Goal: Task Accomplishment & Management: Complete application form

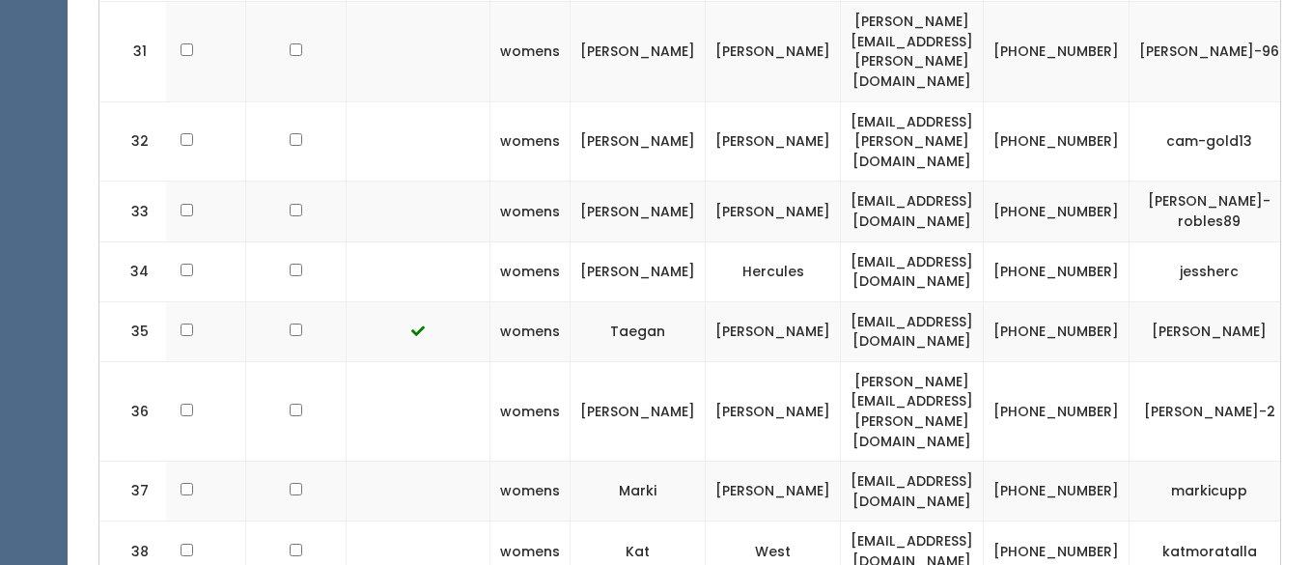
scroll to position [2604, 0]
drag, startPoint x: 942, startPoint y: 332, endPoint x: 751, endPoint y: 328, distance: 191.2
click at [841, 520] on td "kcmoratalla@comcast.net" at bounding box center [912, 550] width 143 height 60
copy td "kcmoratalla@comcast.net"
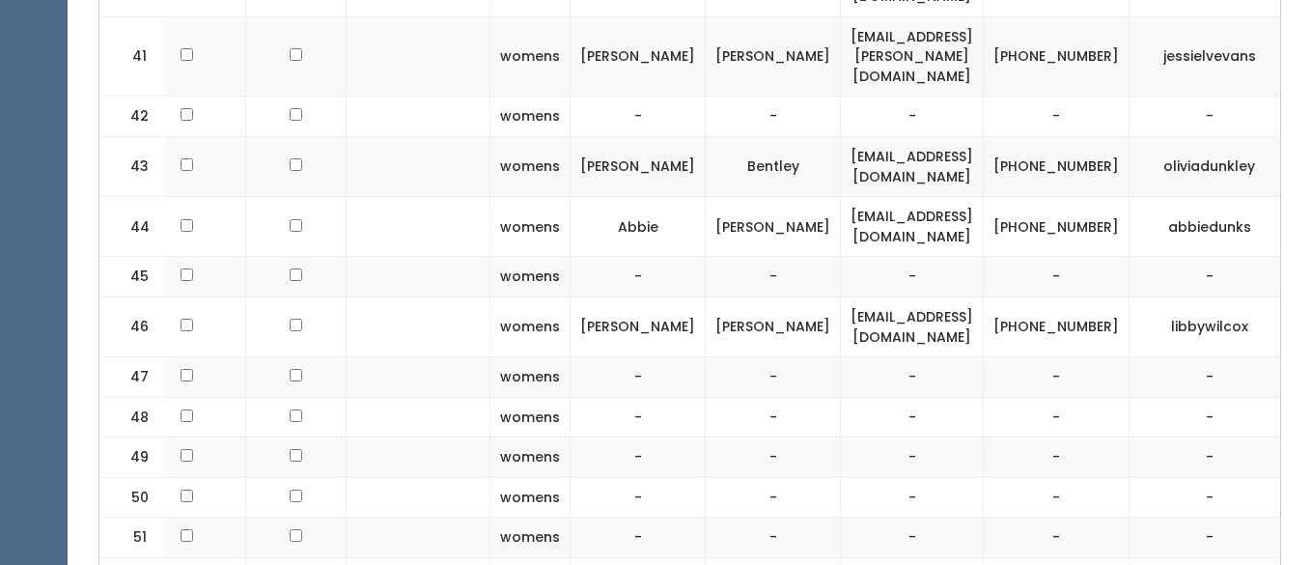
scroll to position [3291, 0]
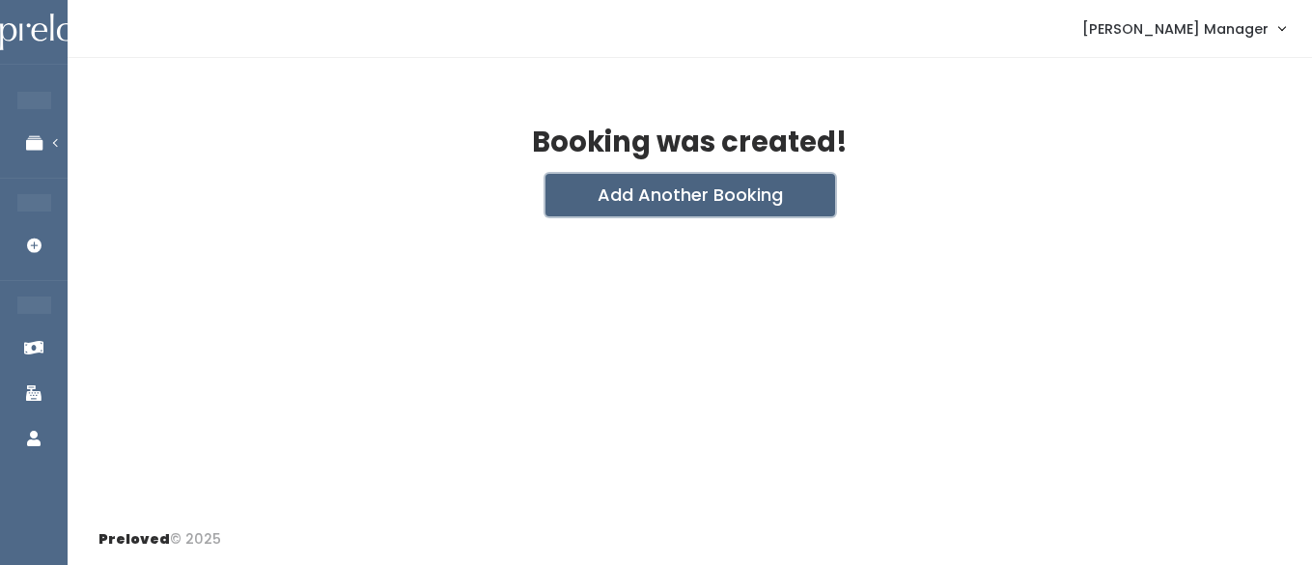
click at [603, 198] on button "Add Another Booking" at bounding box center [691, 195] width 290 height 42
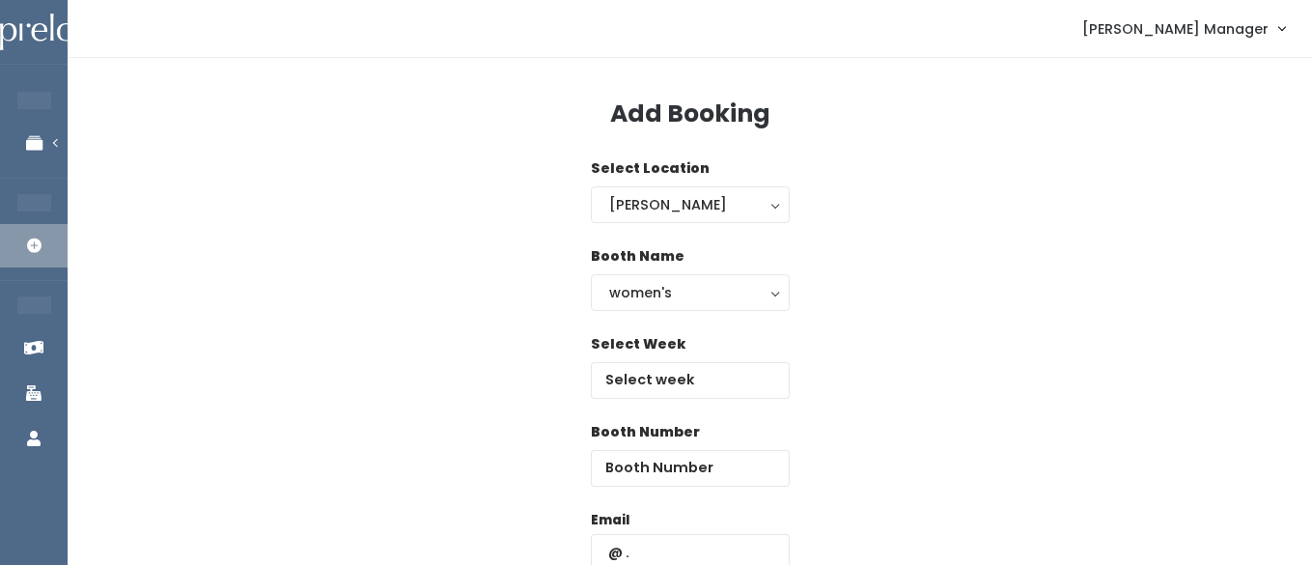
scroll to position [65, 0]
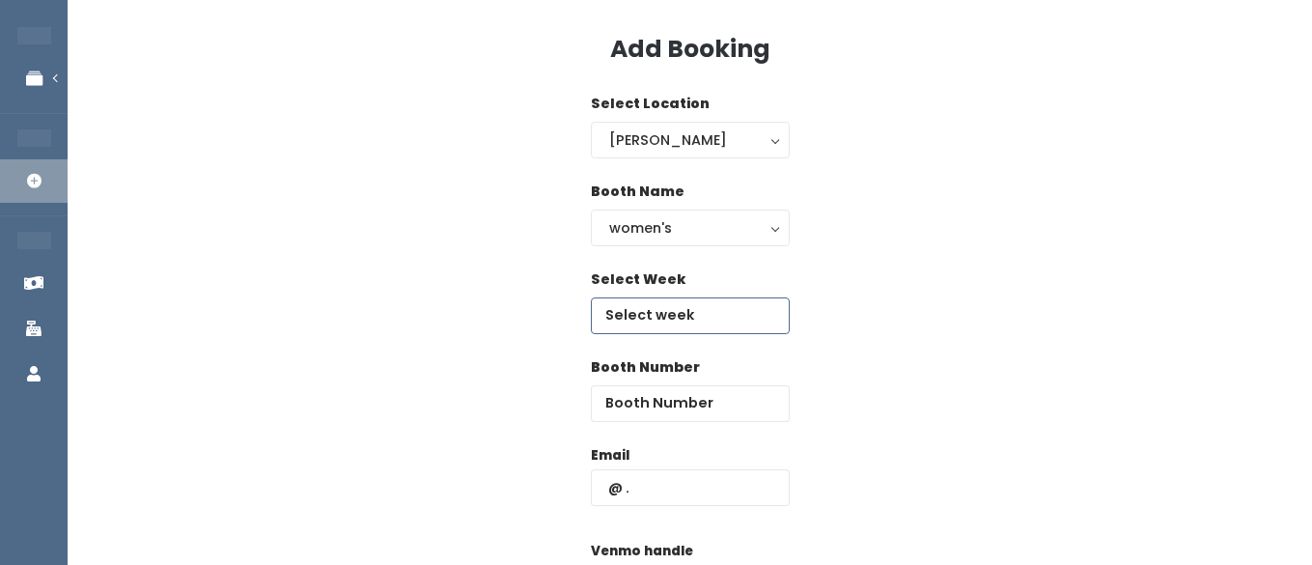
click at [690, 313] on input "text" at bounding box center [690, 315] width 199 height 37
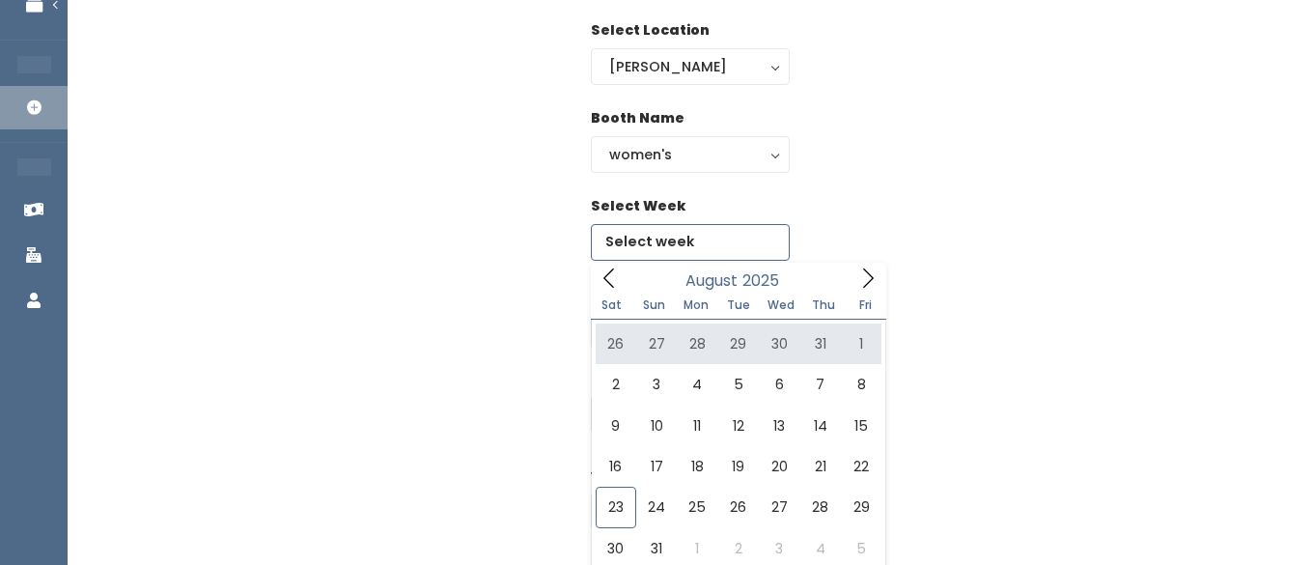
scroll to position [167, 0]
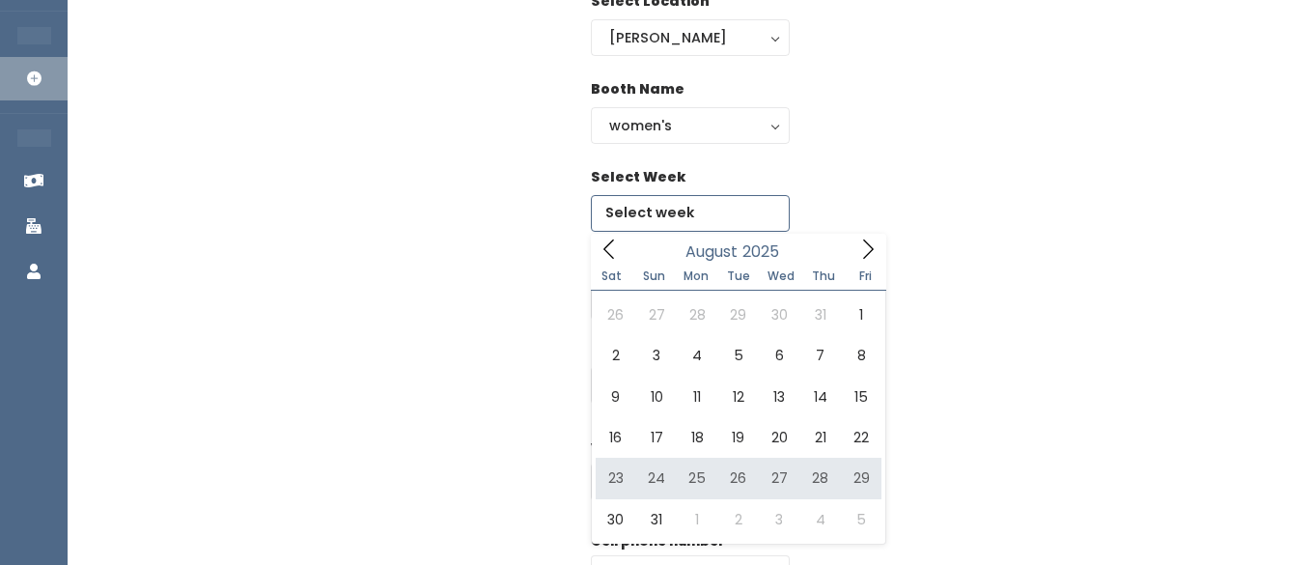
type input "August 23 to August 29"
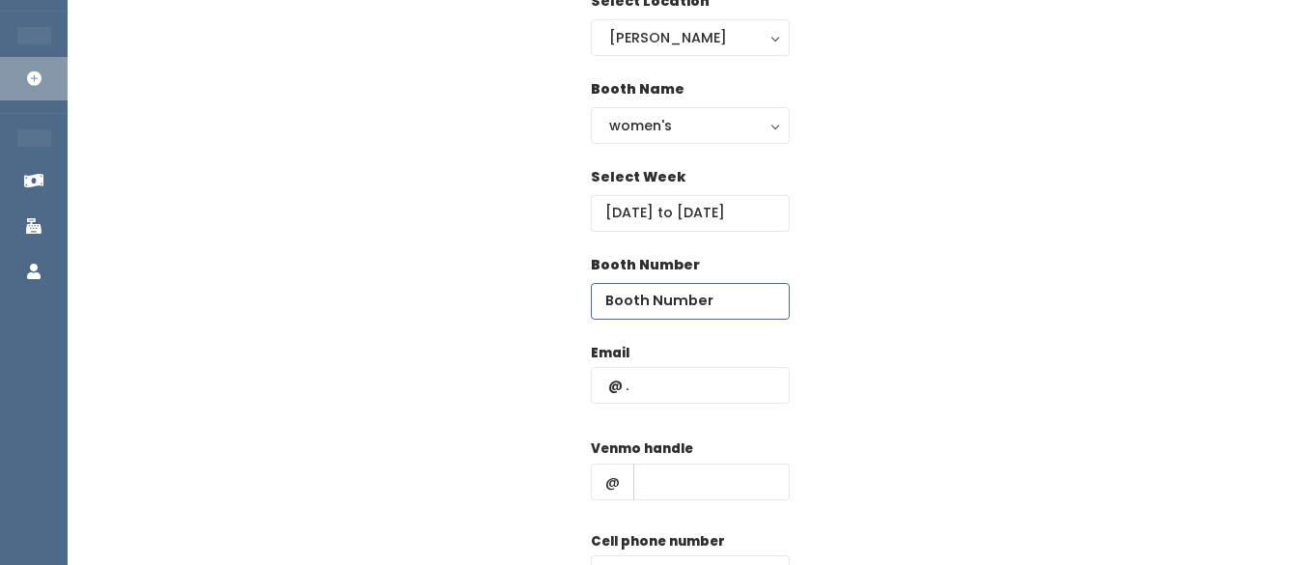
click at [695, 293] on input "number" at bounding box center [690, 301] width 199 height 37
type input "50"
click at [674, 390] on input "text" at bounding box center [690, 385] width 199 height 37
type input "camille.k.andersen@gmail.com"
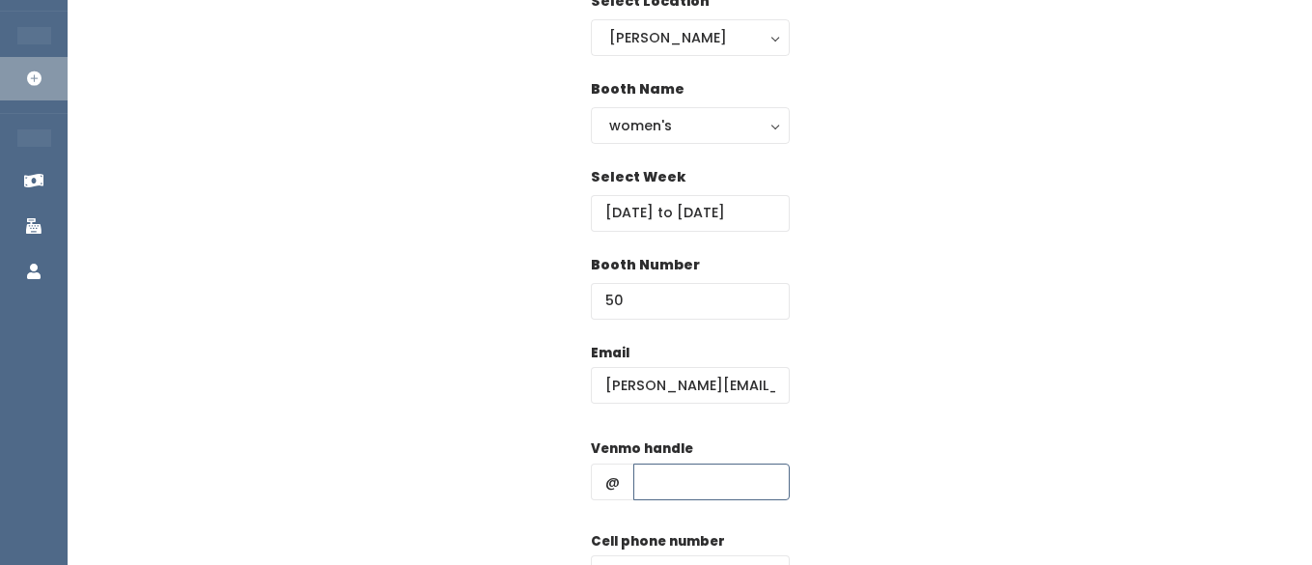
click at [648, 478] on input "text" at bounding box center [711, 481] width 156 height 37
type input "hhhh"
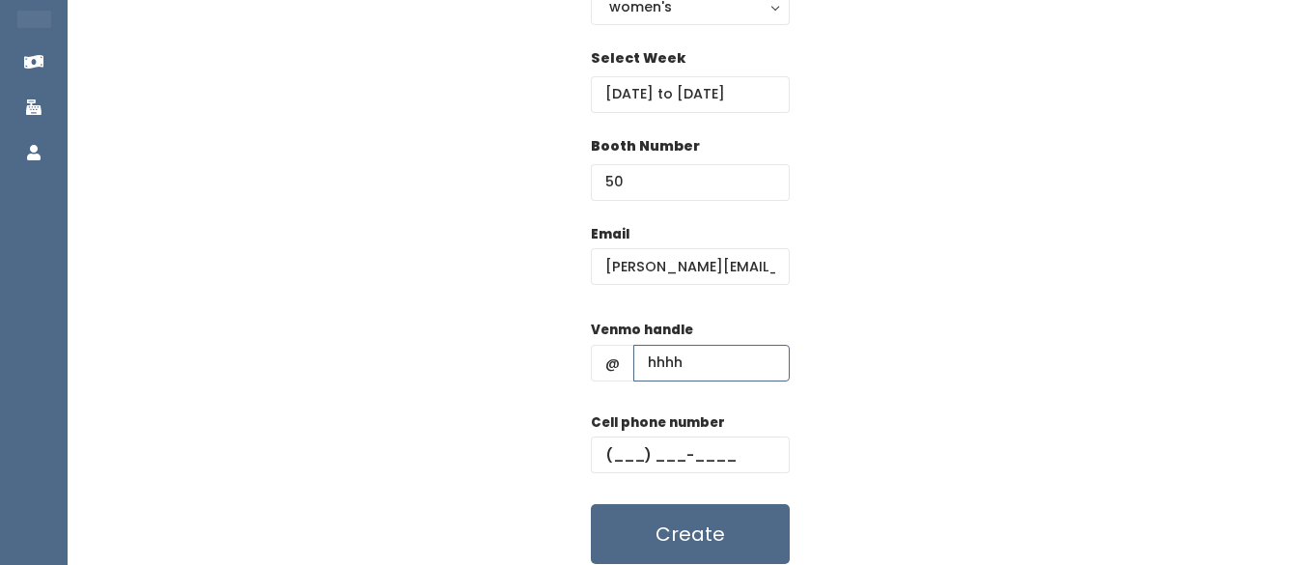
scroll to position [319, 0]
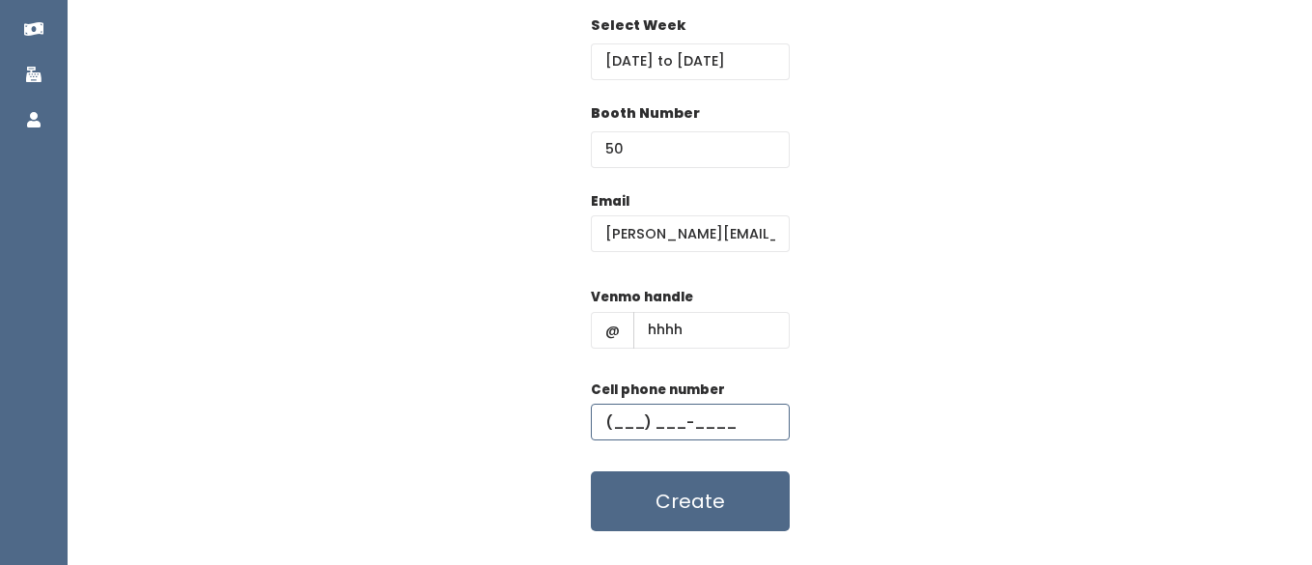
click at [651, 424] on input "text" at bounding box center [690, 422] width 199 height 37
type input "[PHONE_NUMBER]"
click at [665, 487] on button "Create" at bounding box center [690, 501] width 199 height 60
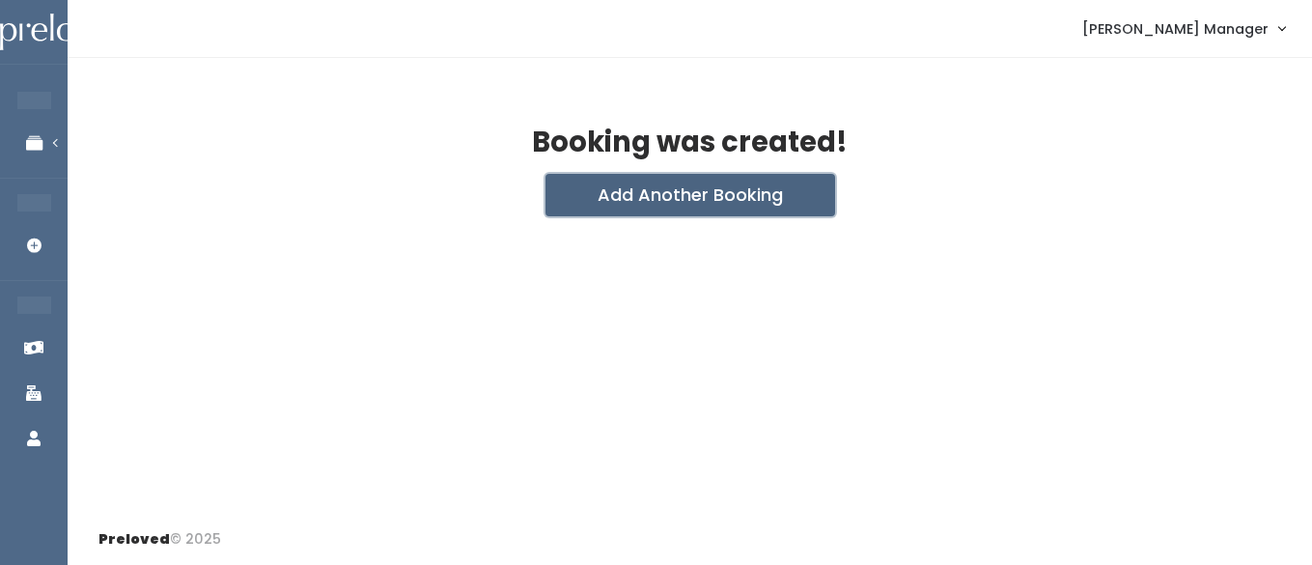
click at [652, 198] on button "Add Another Booking" at bounding box center [691, 195] width 290 height 42
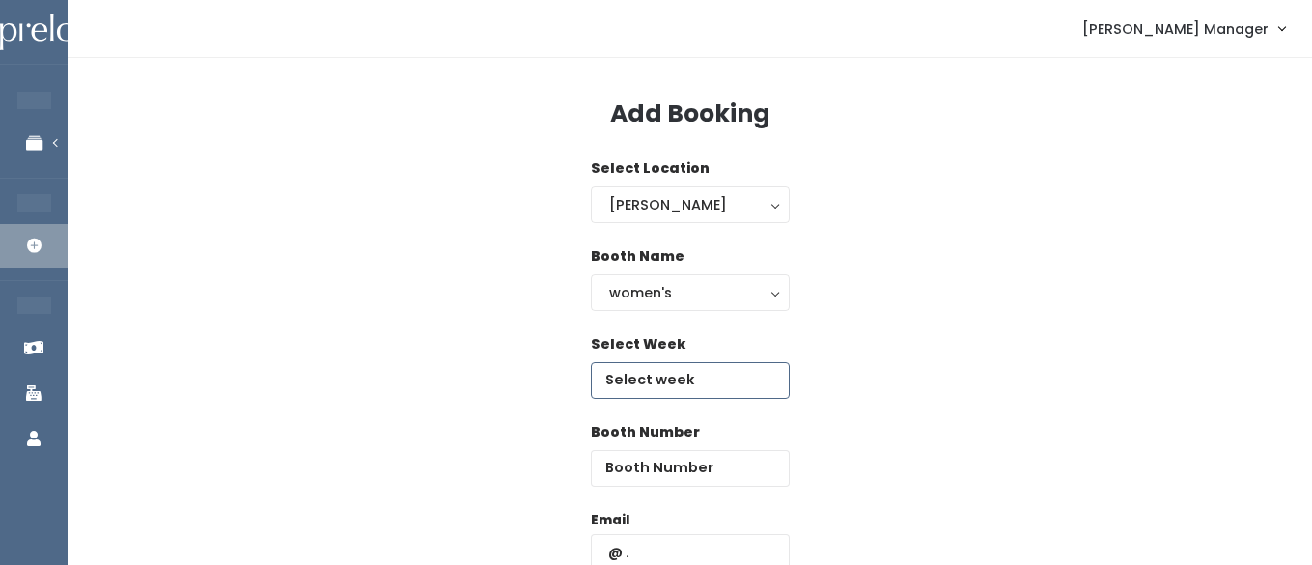
click at [648, 391] on input "text" at bounding box center [690, 380] width 199 height 37
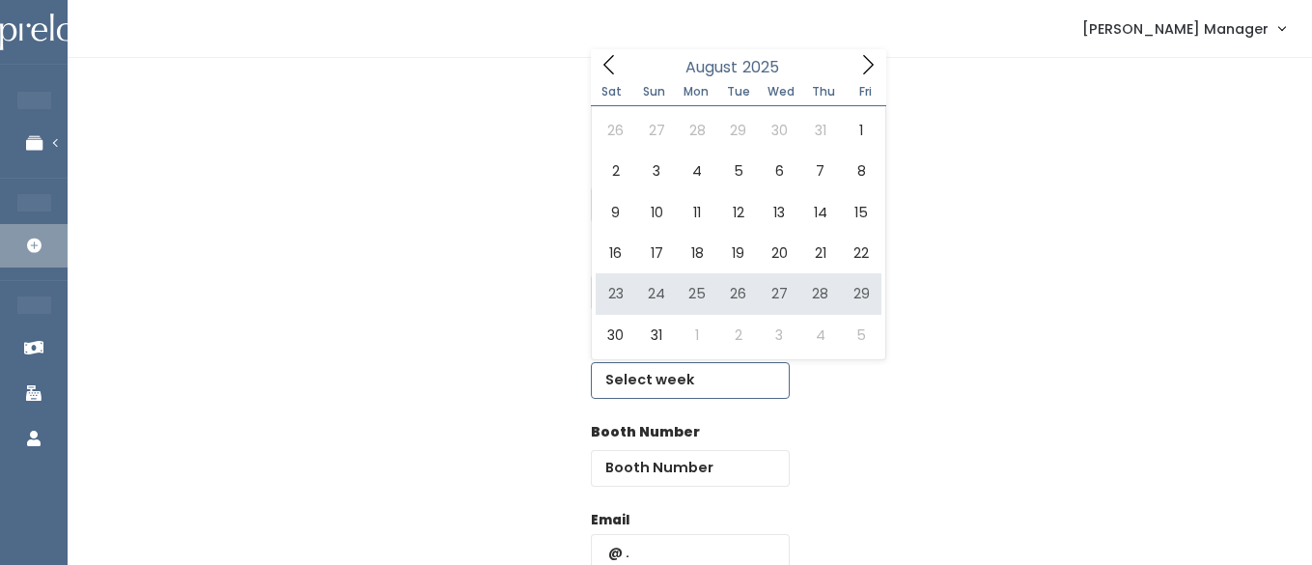
type input "August 23 to August 29"
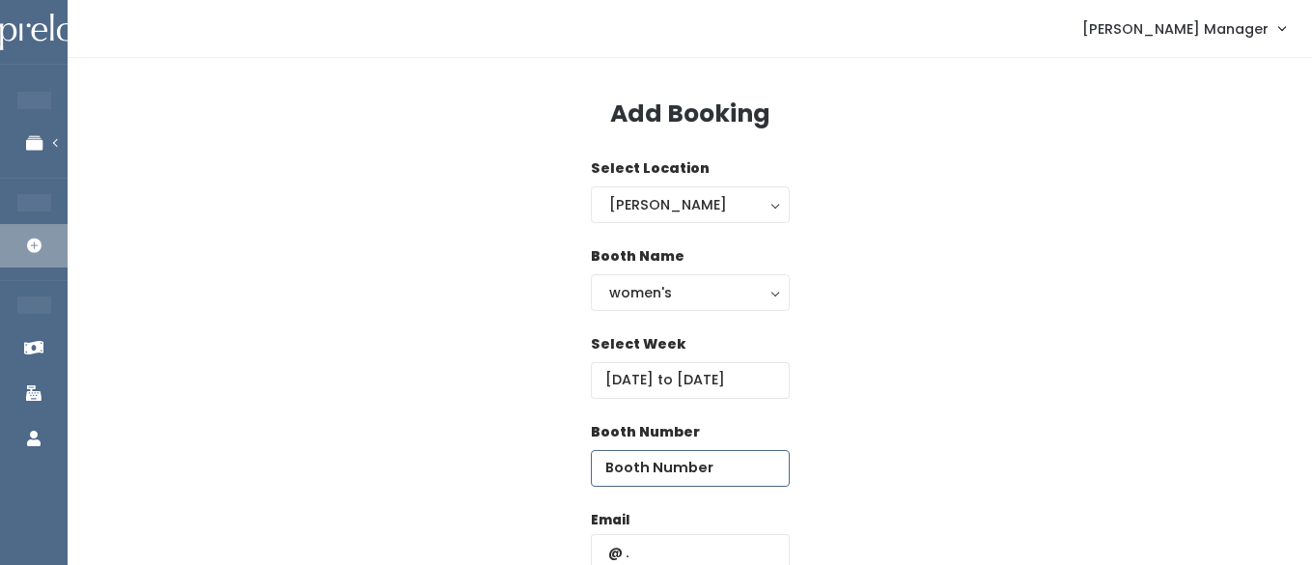
click at [722, 474] on input "number" at bounding box center [690, 468] width 199 height 37
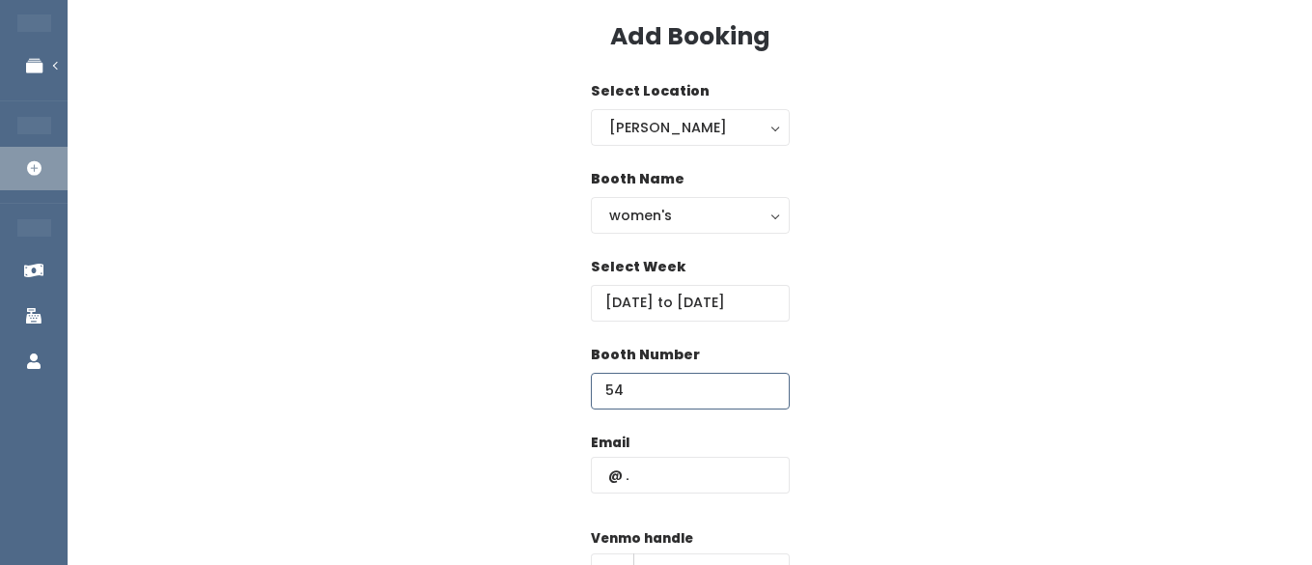
scroll to position [83, 0]
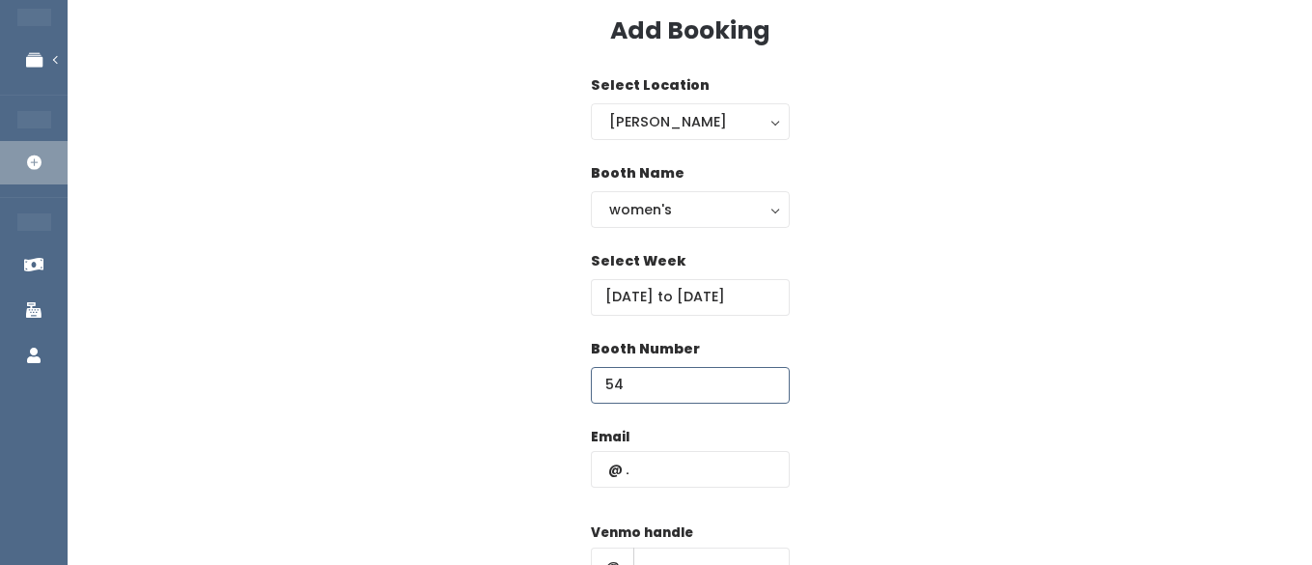
type input "54"
click at [690, 462] on input "text" at bounding box center [690, 469] width 199 height 37
paste input "[EMAIL_ADDRESS][DOMAIN_NAME]"
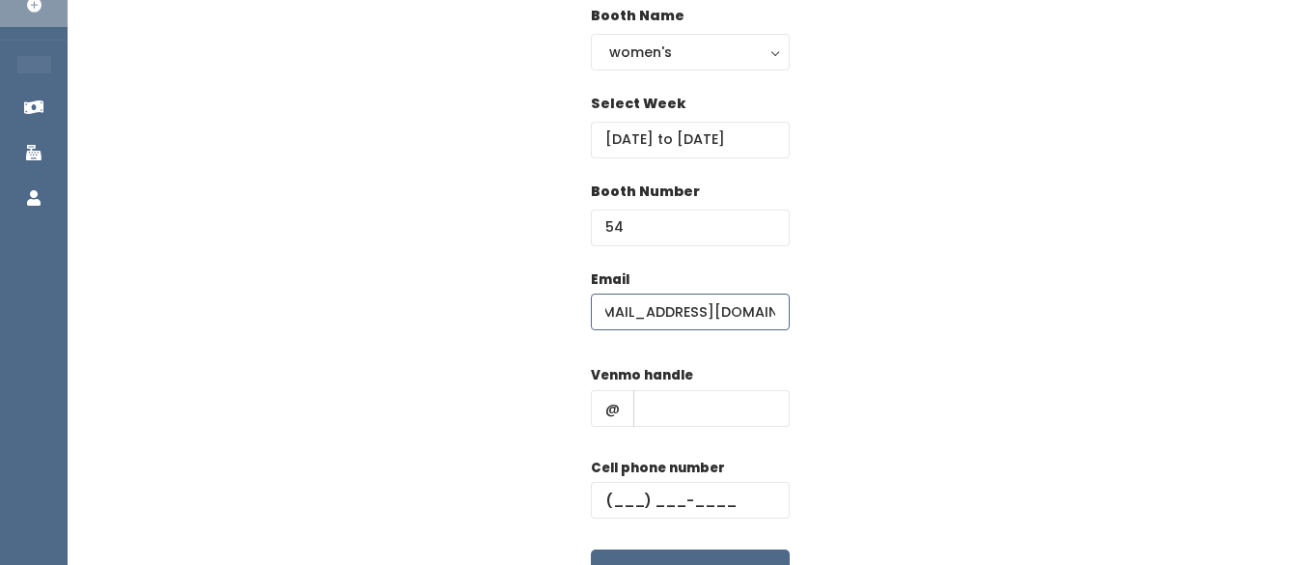
scroll to position [294, 0]
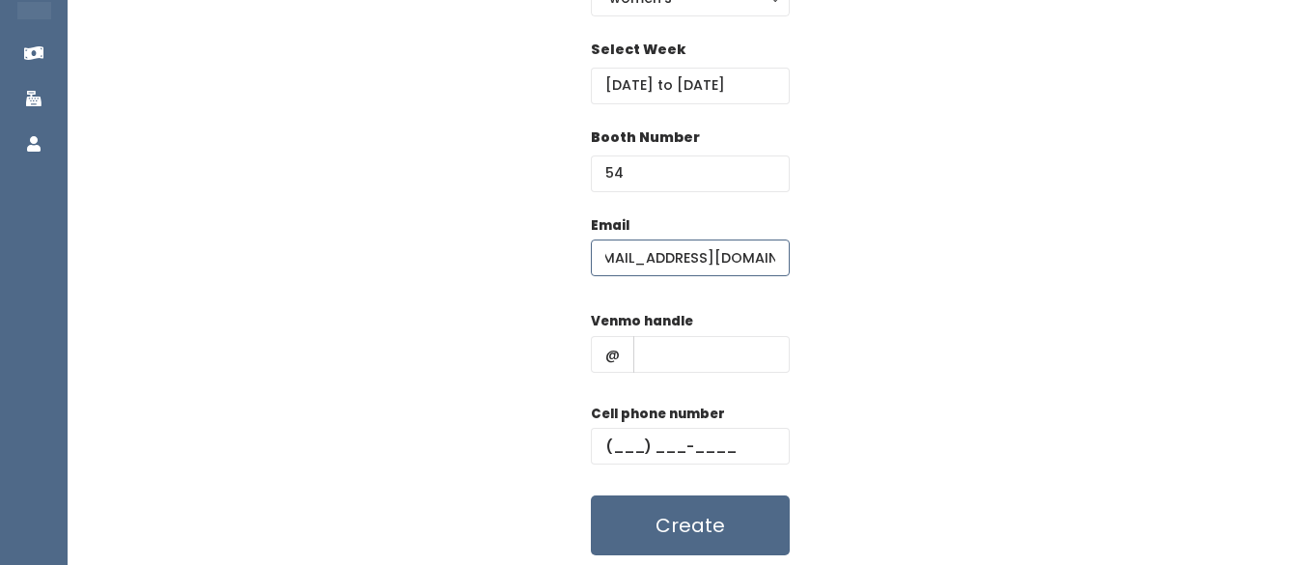
type input "[EMAIL_ADDRESS][DOMAIN_NAME]"
click at [686, 354] on input "text" at bounding box center [711, 354] width 156 height 37
type input "hhhh"
click at [622, 451] on input "text" at bounding box center [690, 446] width 199 height 37
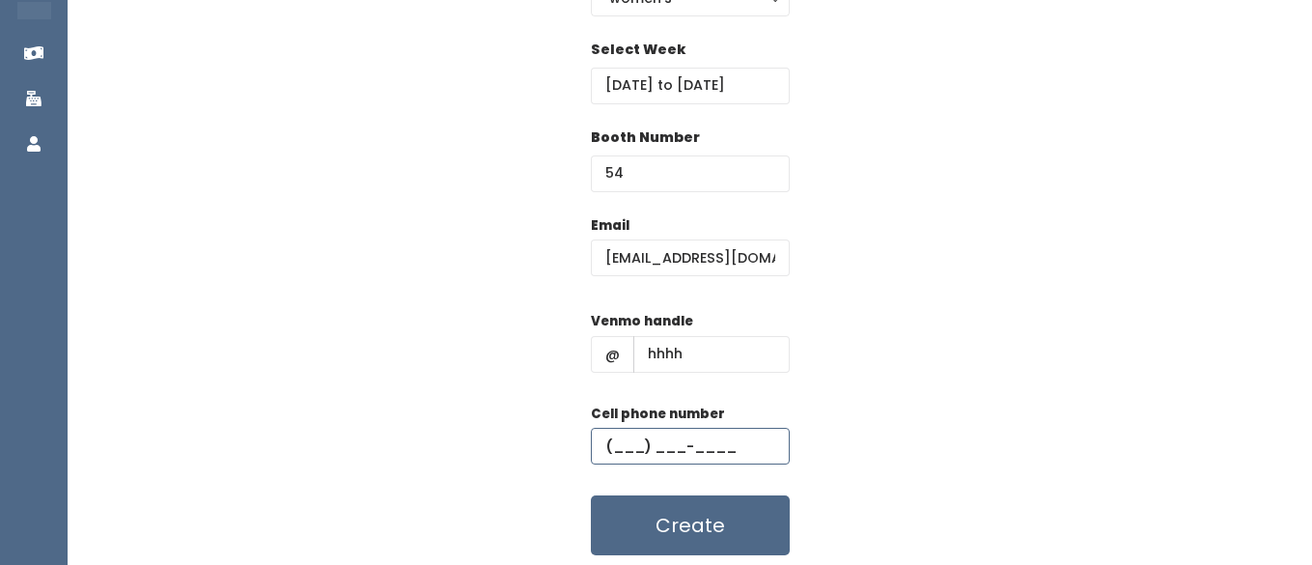
type input "[PHONE_NUMBER]"
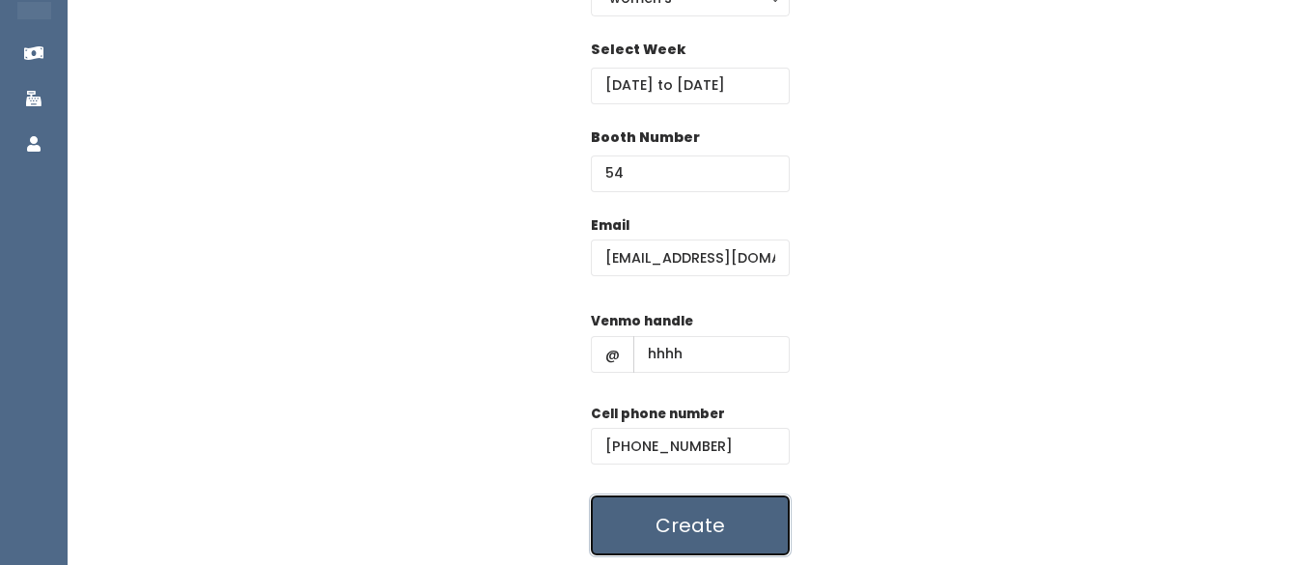
click at [631, 528] on button "Create" at bounding box center [690, 525] width 199 height 60
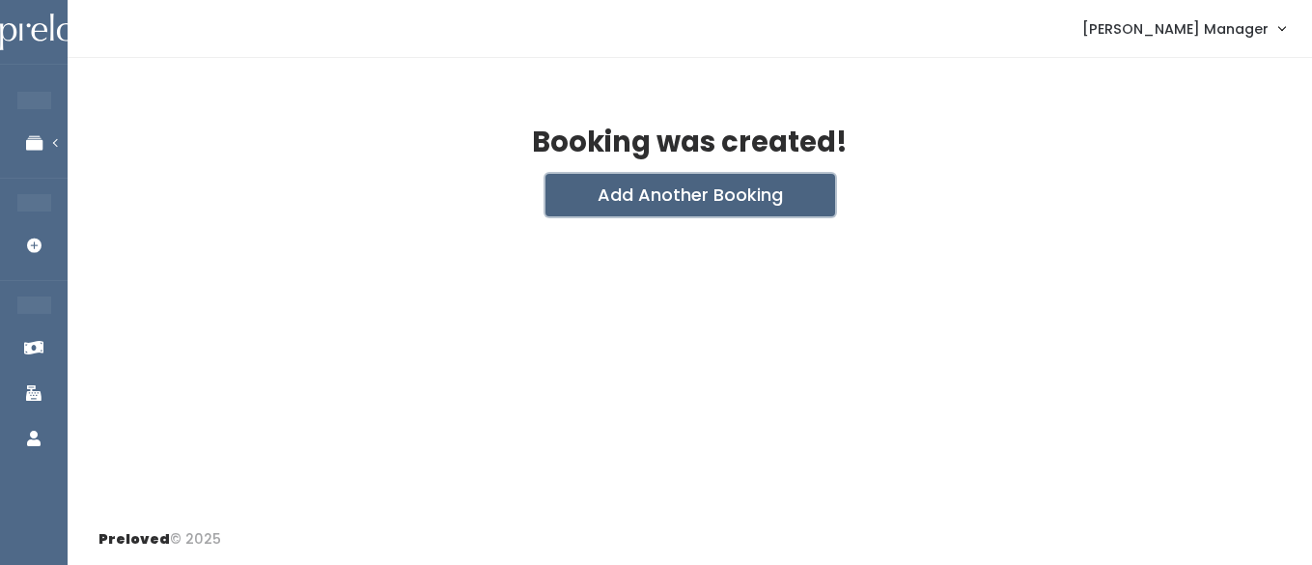
click at [592, 197] on button "Add Another Booking" at bounding box center [691, 195] width 290 height 42
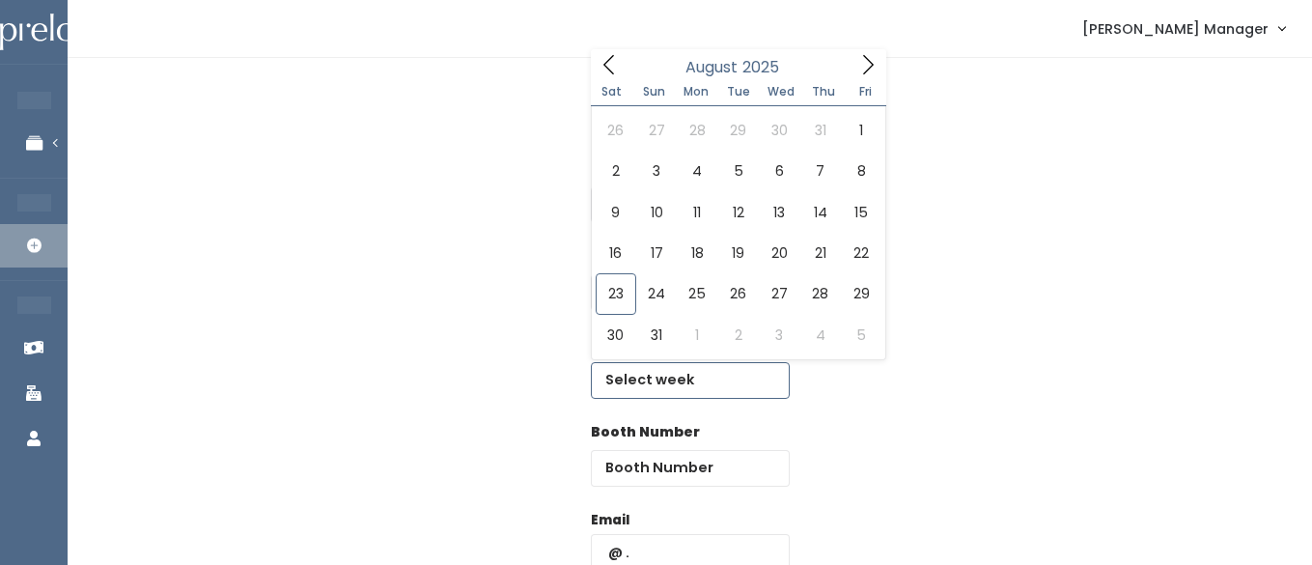
click at [670, 381] on input "text" at bounding box center [690, 380] width 199 height 37
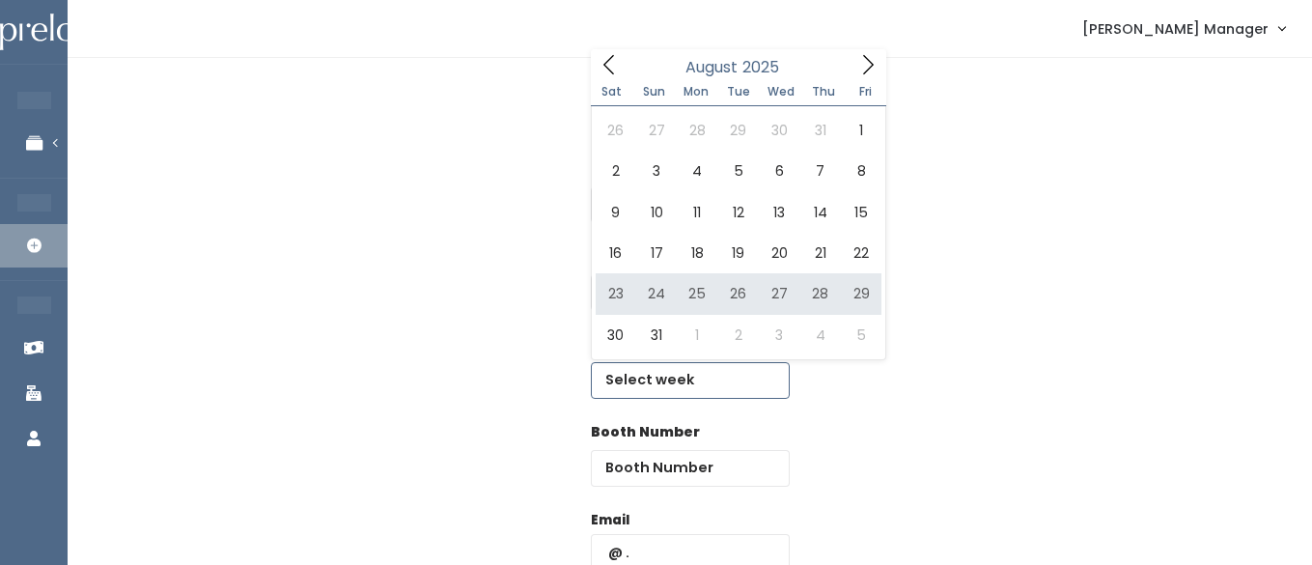
type input "August 23 to August 29"
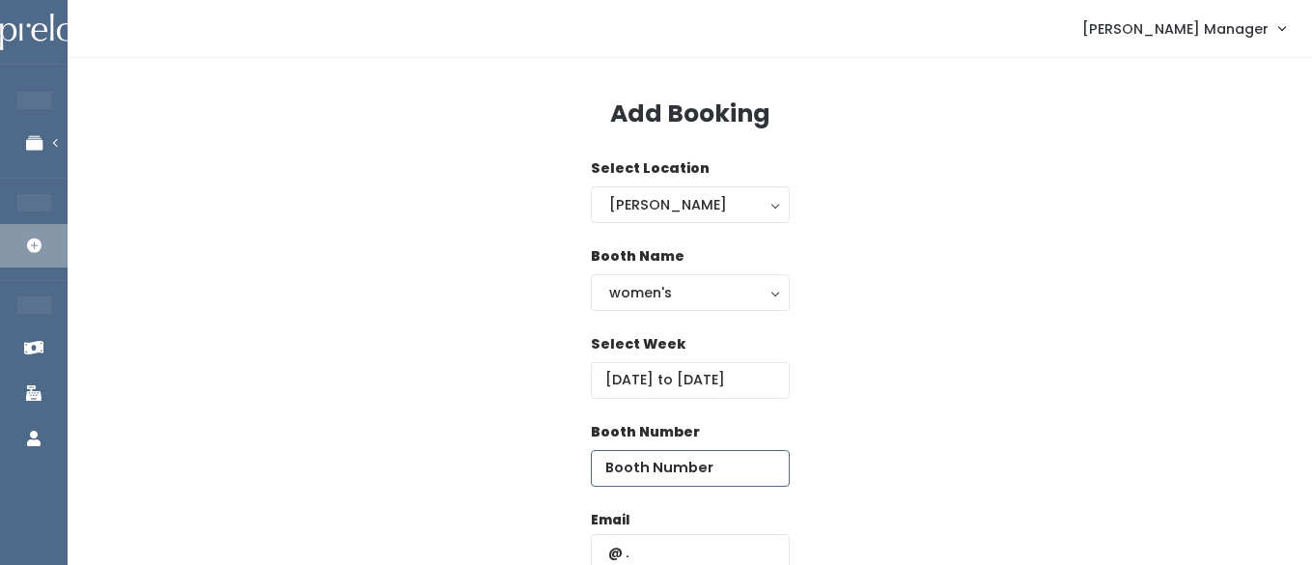
click at [740, 459] on input "number" at bounding box center [690, 468] width 199 height 37
type input "55"
click at [686, 551] on input "text" at bounding box center [690, 552] width 199 height 37
paste input "[EMAIL_ADDRESS][DOMAIN_NAME]"
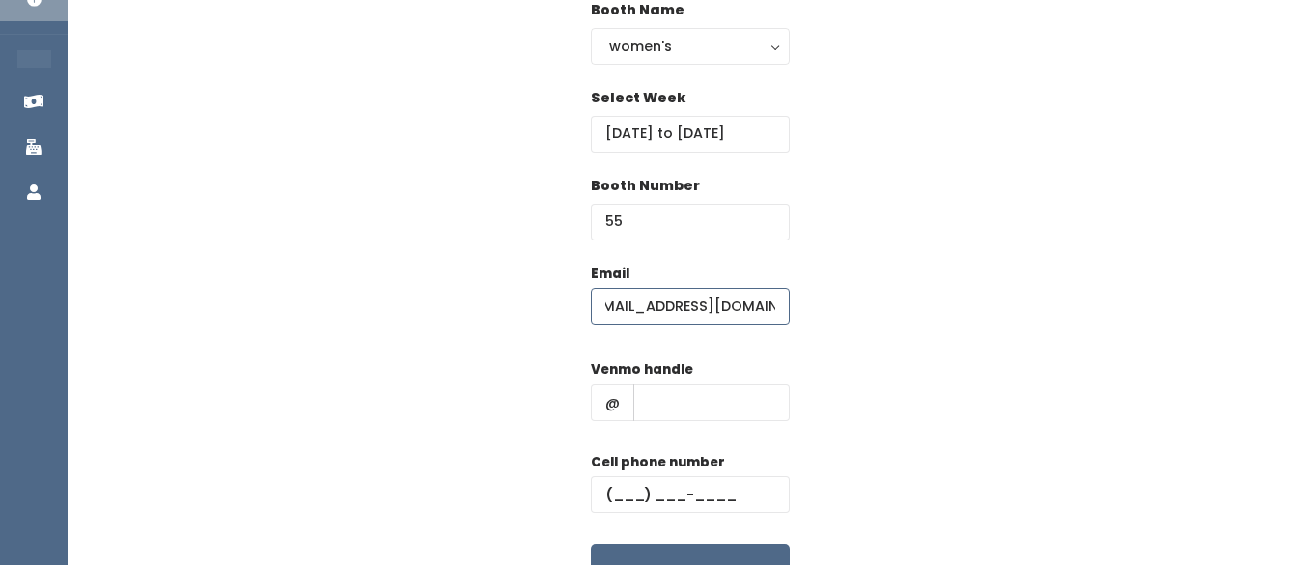
scroll to position [292, 0]
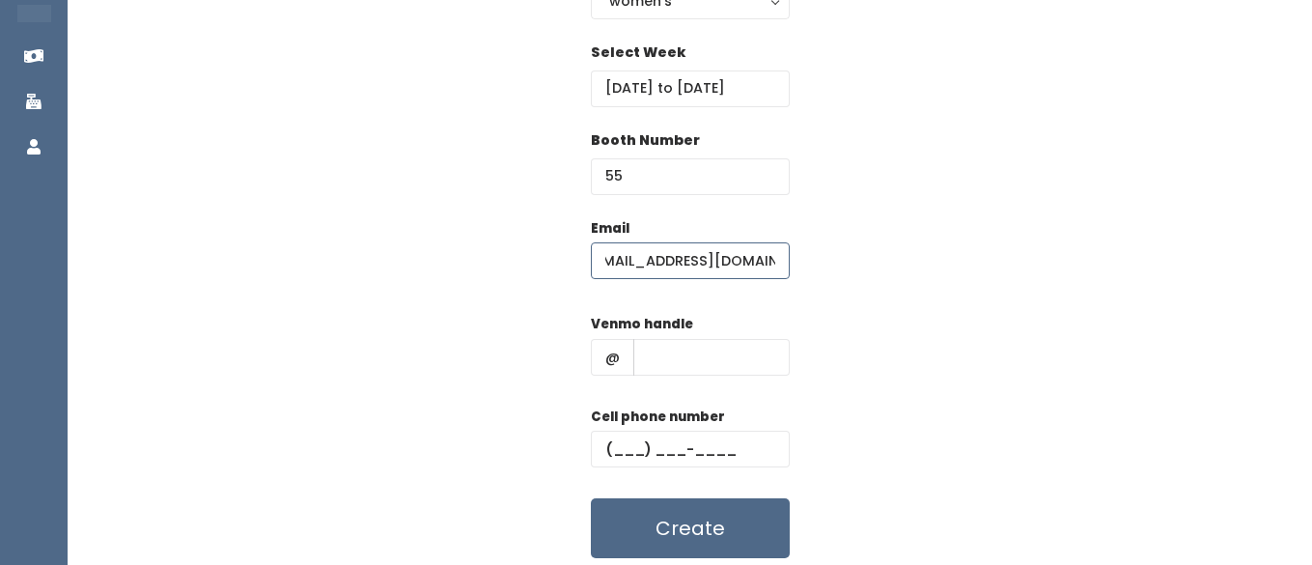
type input "[EMAIL_ADDRESS][DOMAIN_NAME]"
click at [667, 361] on input "text" at bounding box center [711, 357] width 156 height 37
type input "hhhh"
click at [652, 452] on input "text" at bounding box center [690, 449] width 199 height 37
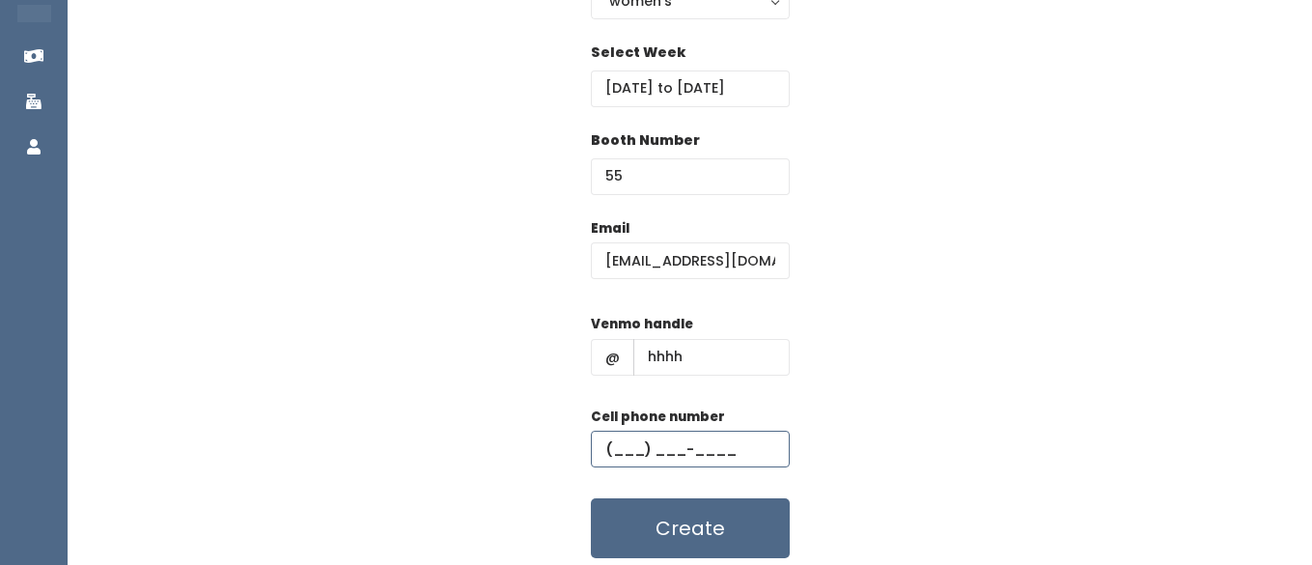
type input "(555) 555-5555"
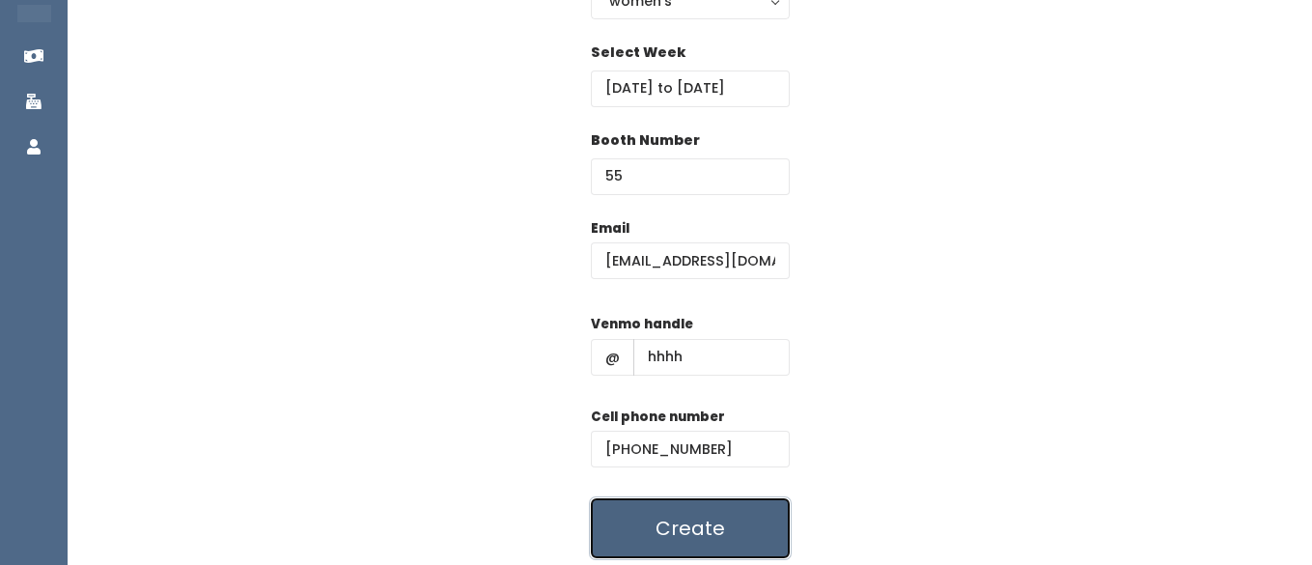
click at [635, 543] on button "Create" at bounding box center [690, 528] width 199 height 60
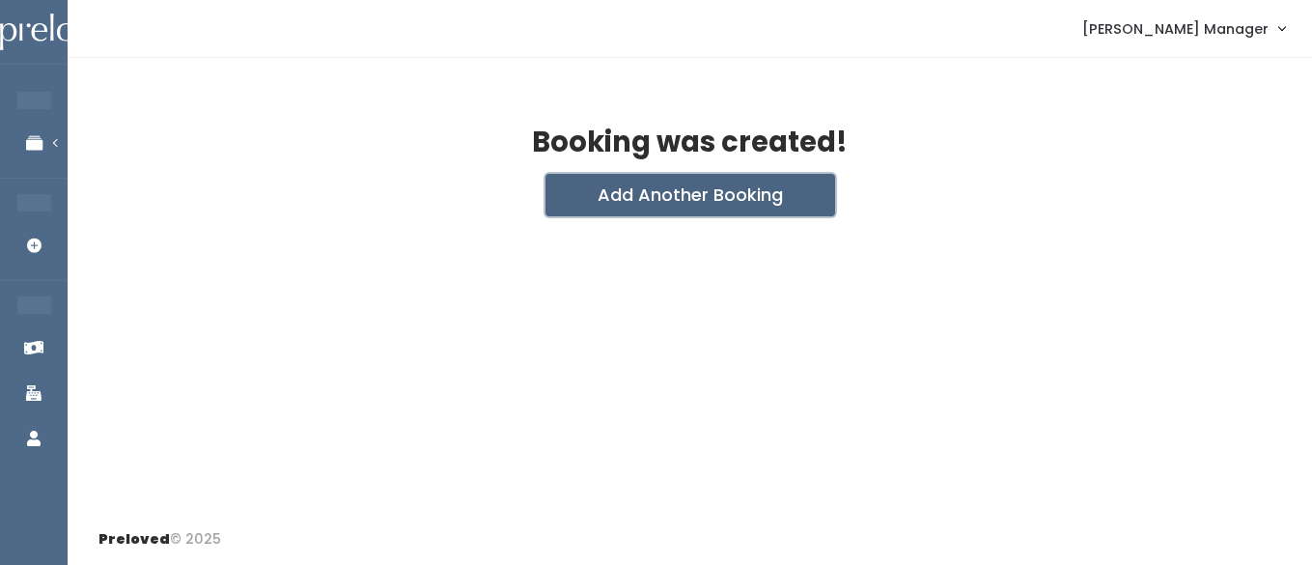
click at [658, 200] on button "Add Another Booking" at bounding box center [691, 195] width 290 height 42
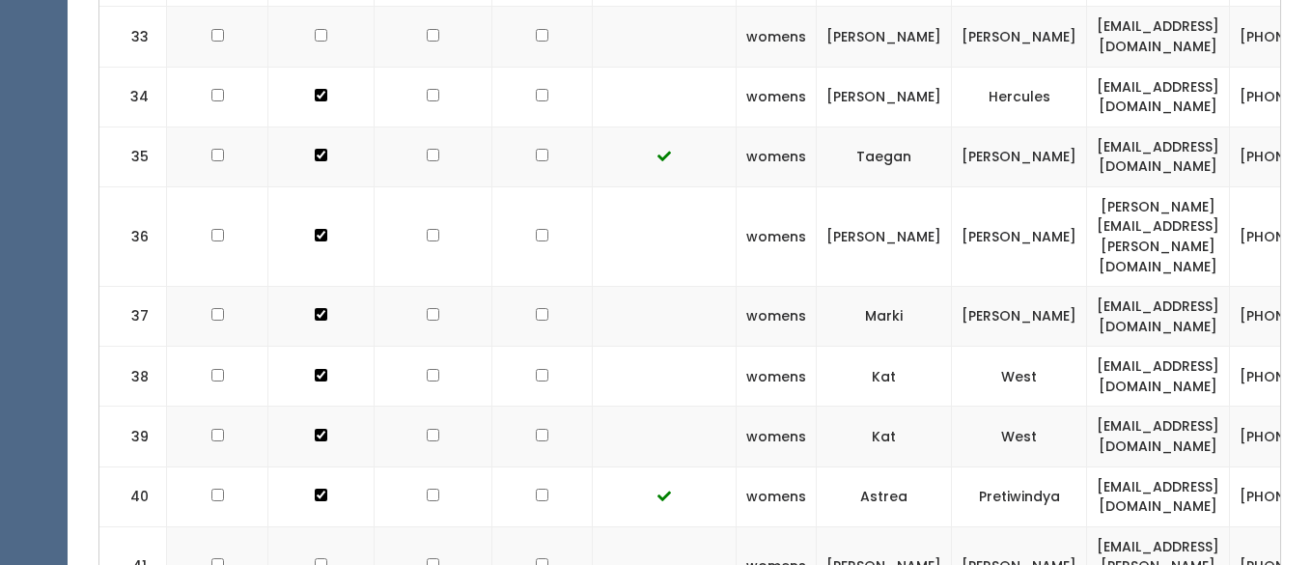
scroll to position [2776, 0]
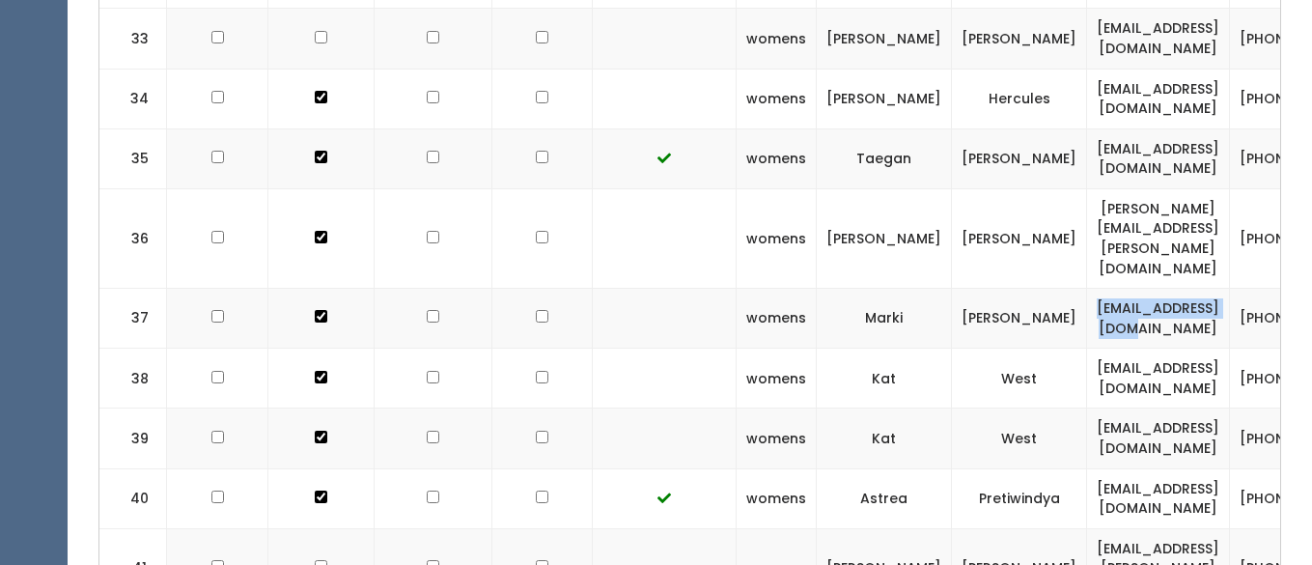
drag, startPoint x: 1180, startPoint y: 103, endPoint x: 1014, endPoint y: 108, distance: 166.1
click at [1087, 289] on td "[EMAIL_ADDRESS][DOMAIN_NAME]" at bounding box center [1158, 319] width 143 height 60
copy td "[EMAIL_ADDRESS][DOMAIN_NAME]"
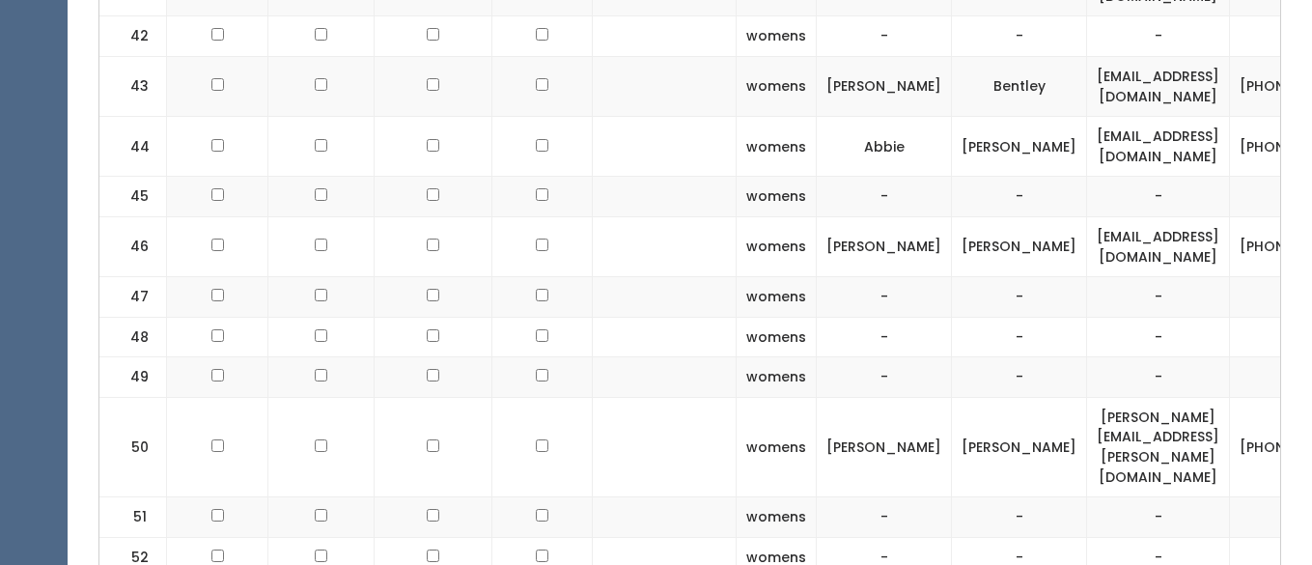
scroll to position [3477, 0]
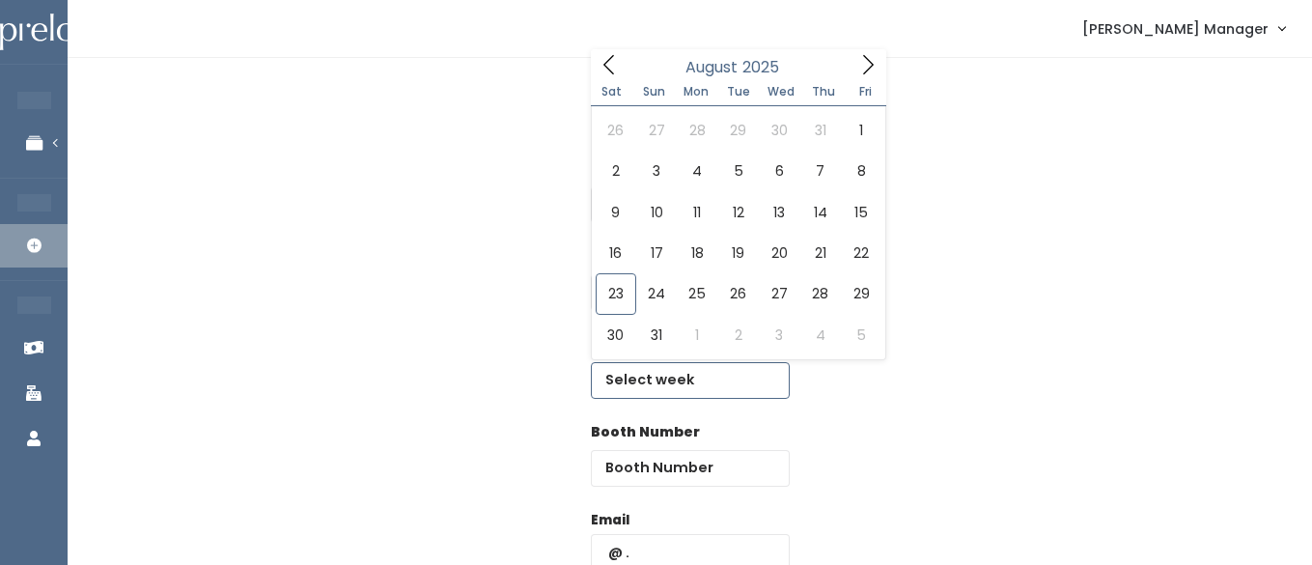
click at [696, 376] on input "text" at bounding box center [690, 380] width 199 height 37
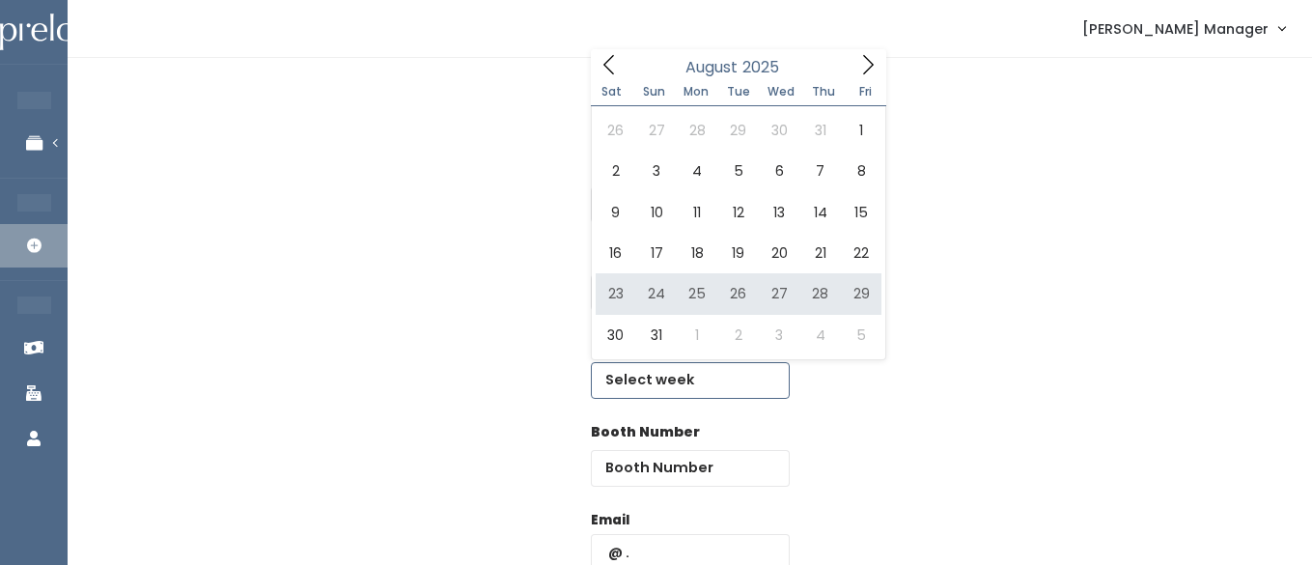
type input "[DATE] to [DATE]"
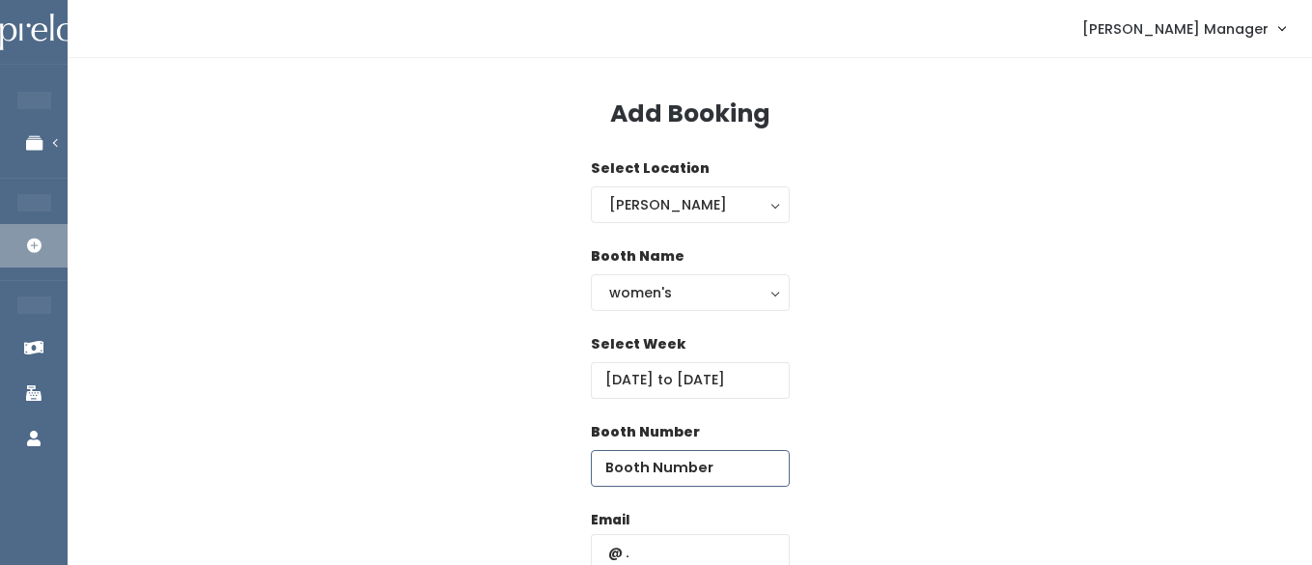
click at [735, 469] on input "number" at bounding box center [690, 468] width 199 height 37
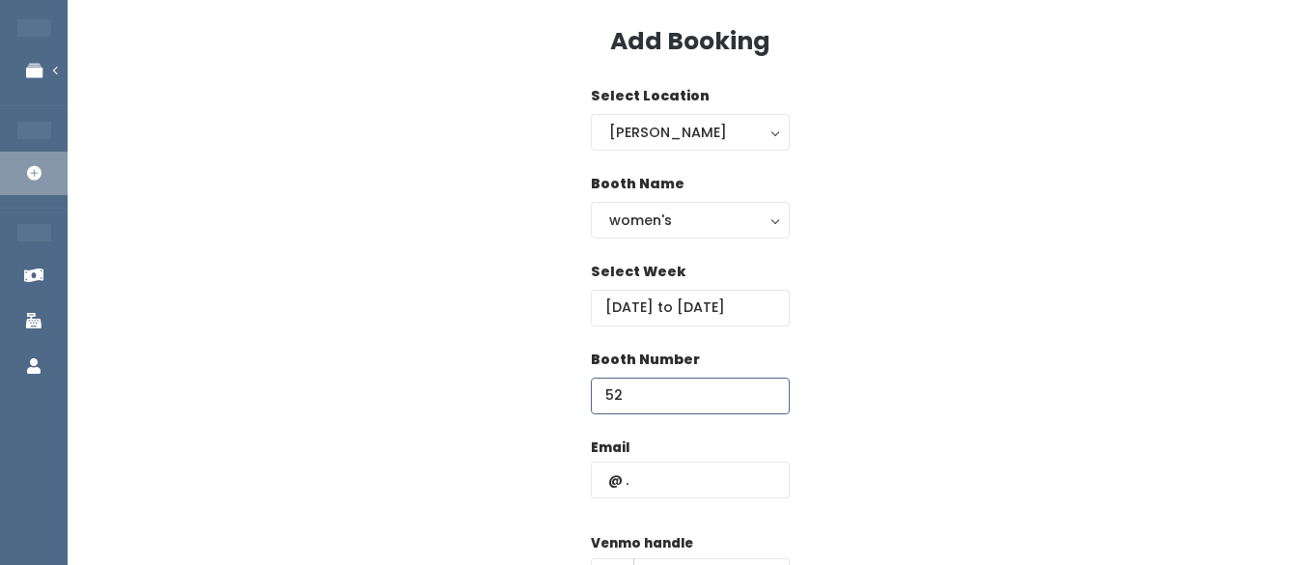
scroll to position [84, 0]
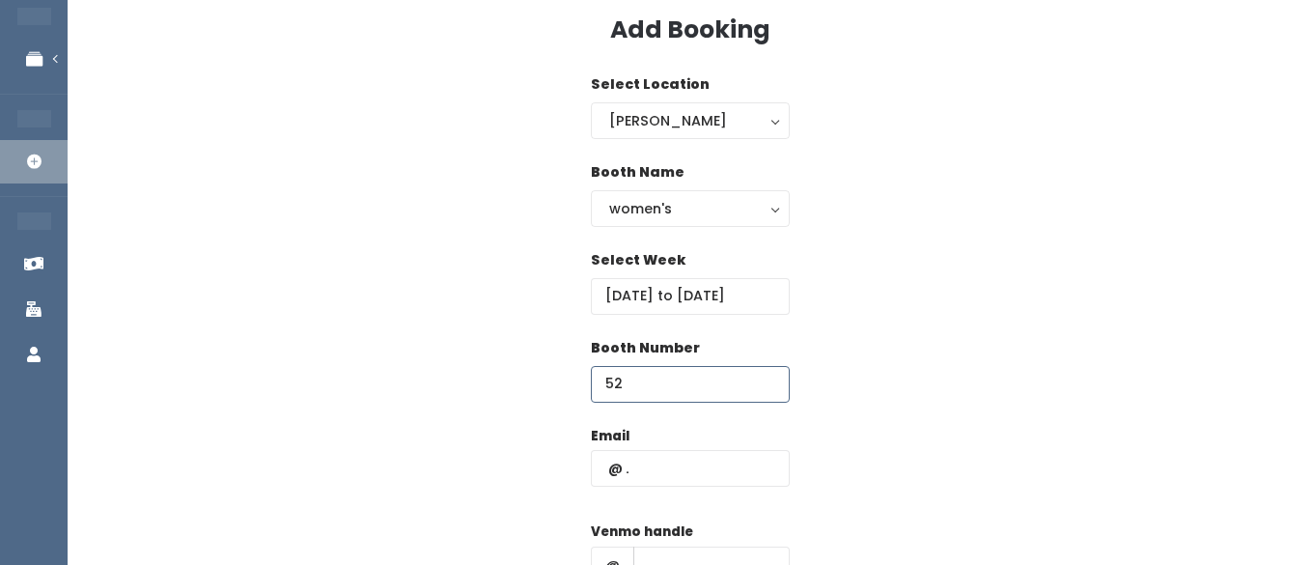
type input "52"
click at [674, 470] on input "text" at bounding box center [690, 468] width 199 height 37
paste input "[EMAIL_ADDRESS][DOMAIN_NAME]"
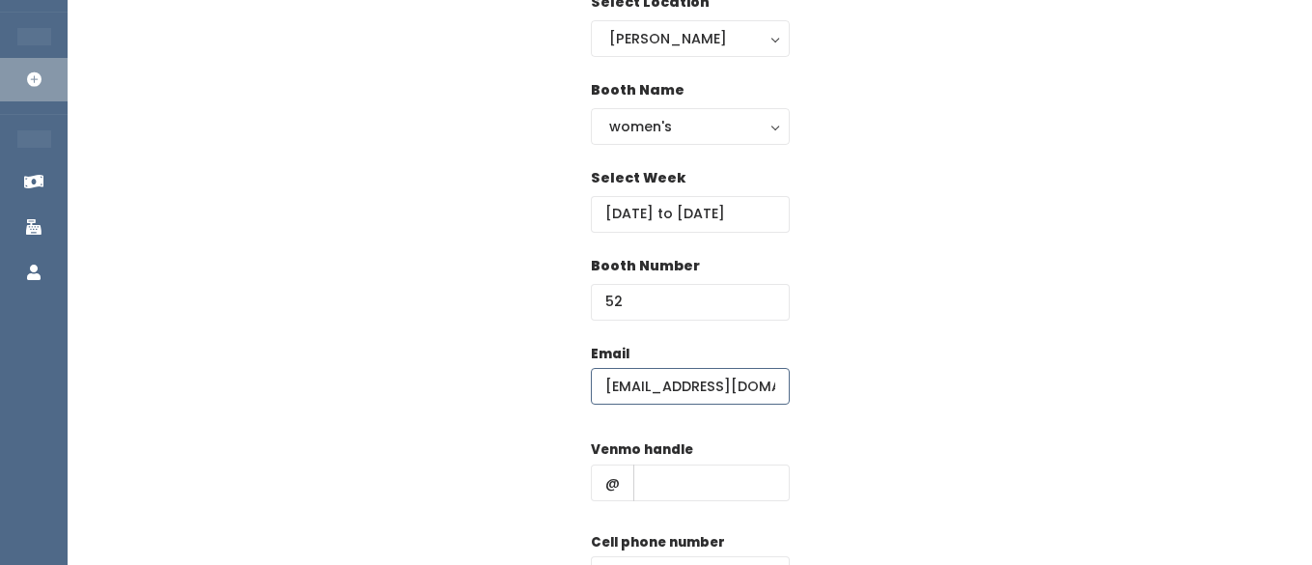
scroll to position [214, 0]
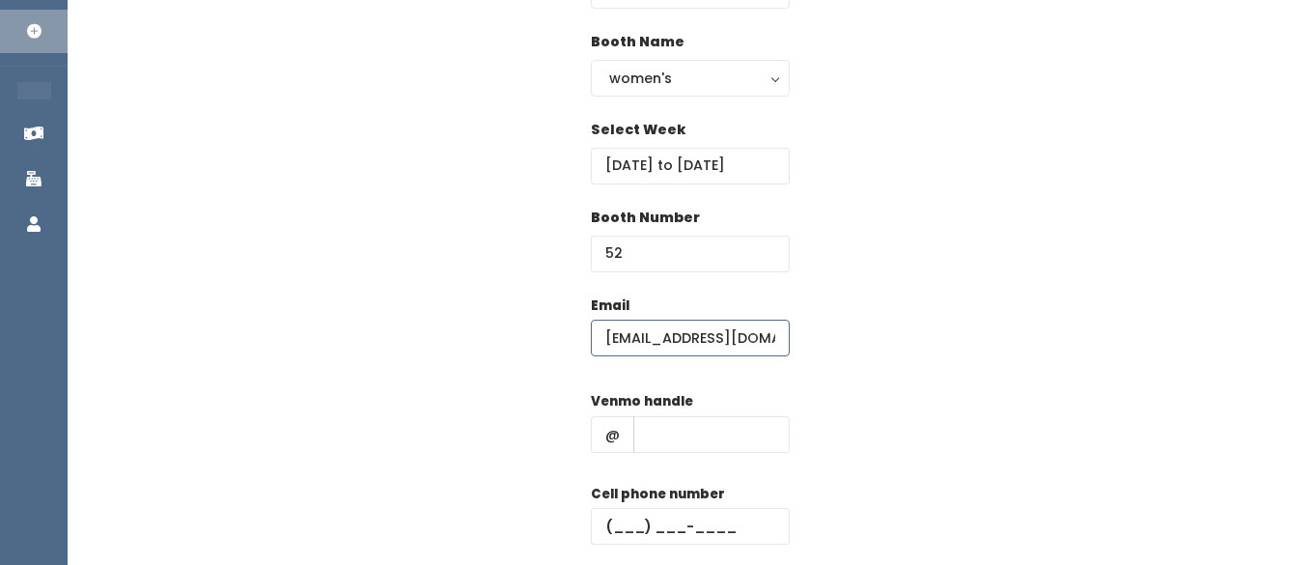
type input "[EMAIL_ADDRESS][DOMAIN_NAME]"
click at [662, 442] on input "text" at bounding box center [711, 434] width 156 height 37
type input "hhhh"
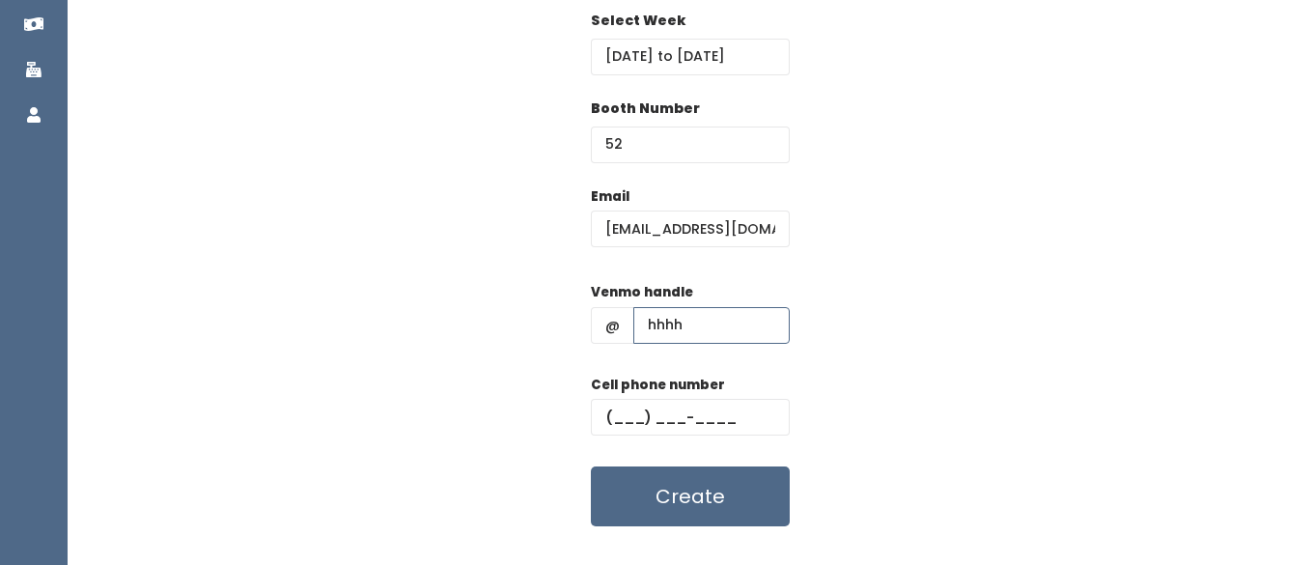
scroll to position [351, 0]
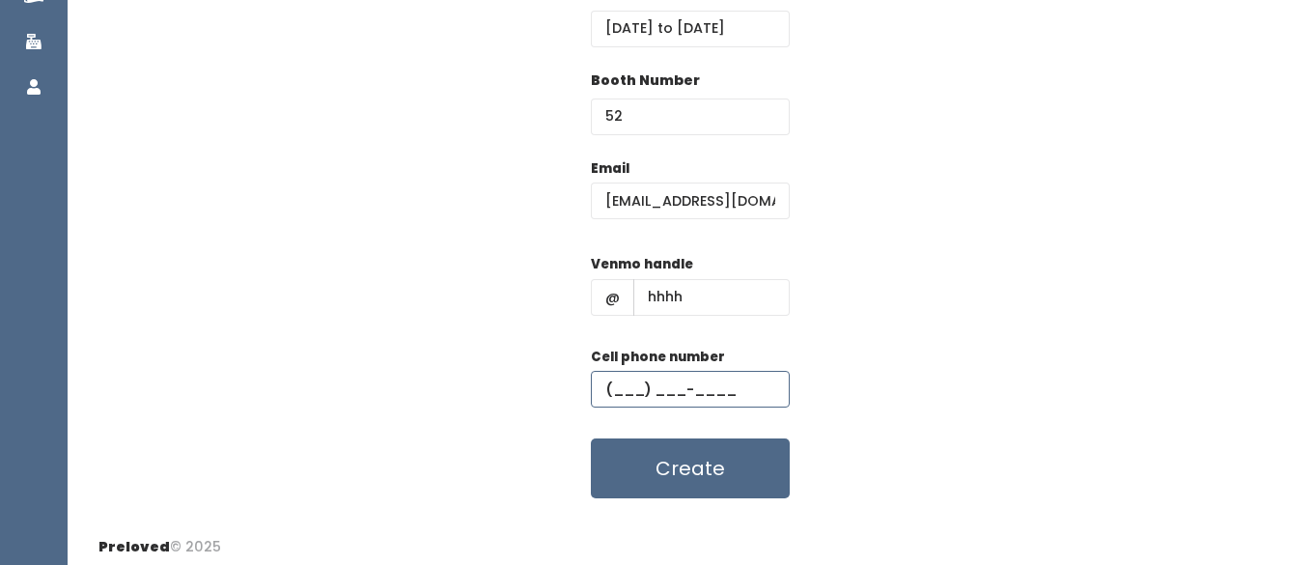
click at [662, 390] on input "text" at bounding box center [690, 389] width 199 height 37
type input "[PHONE_NUMBER]"
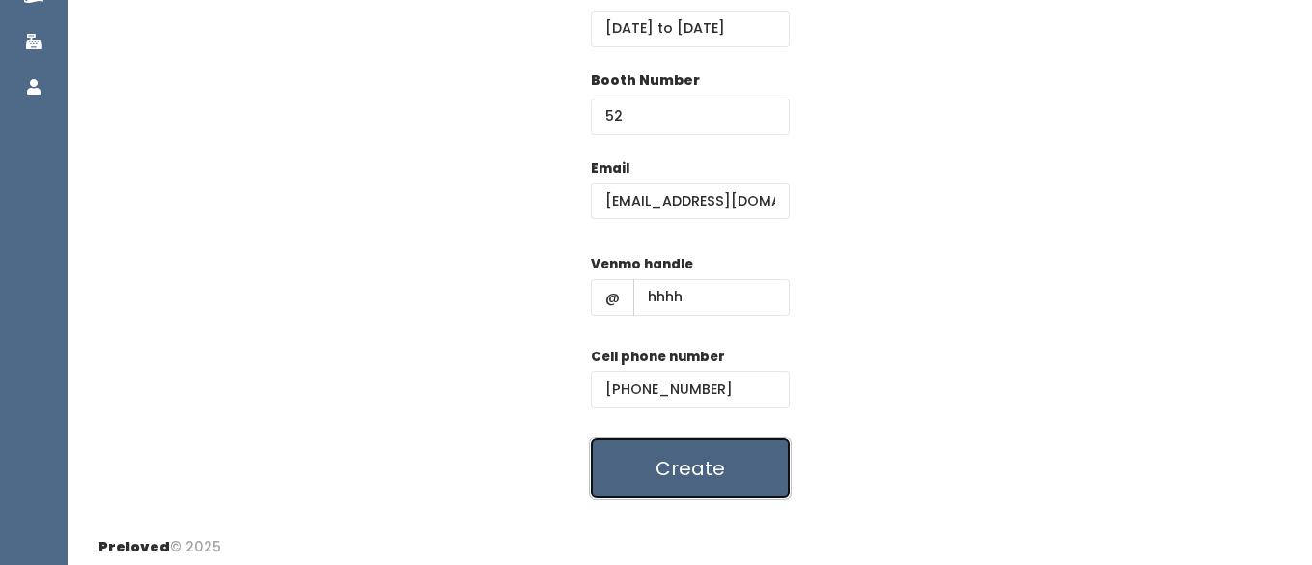
click at [651, 473] on button "Create" at bounding box center [690, 468] width 199 height 60
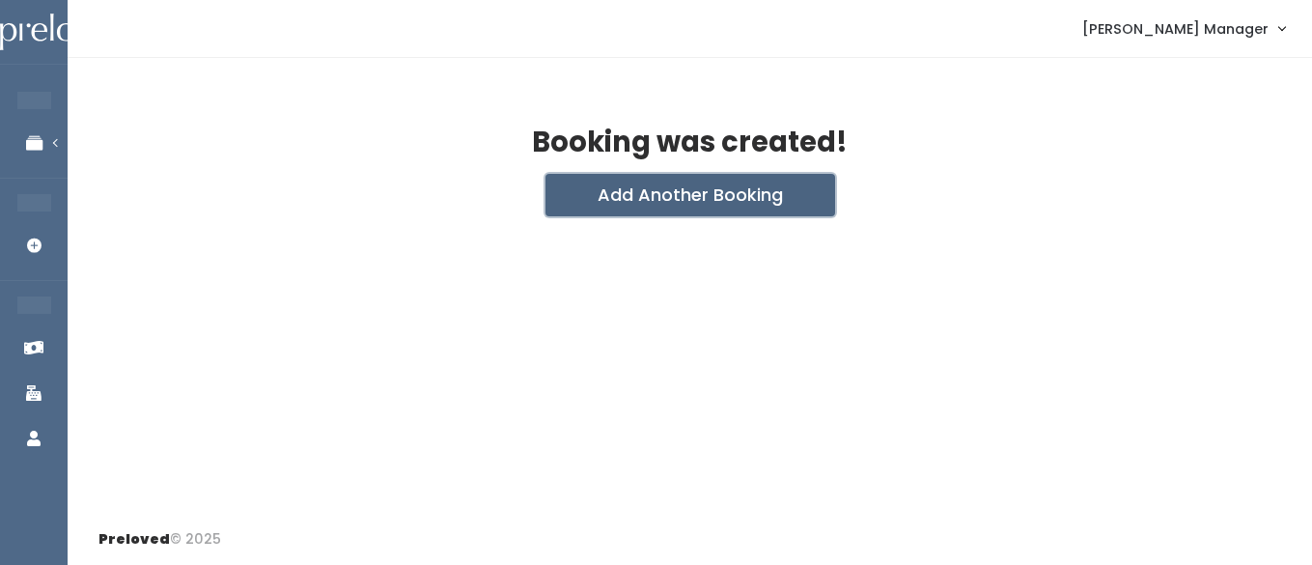
click at [607, 210] on button "Add Another Booking" at bounding box center [691, 195] width 290 height 42
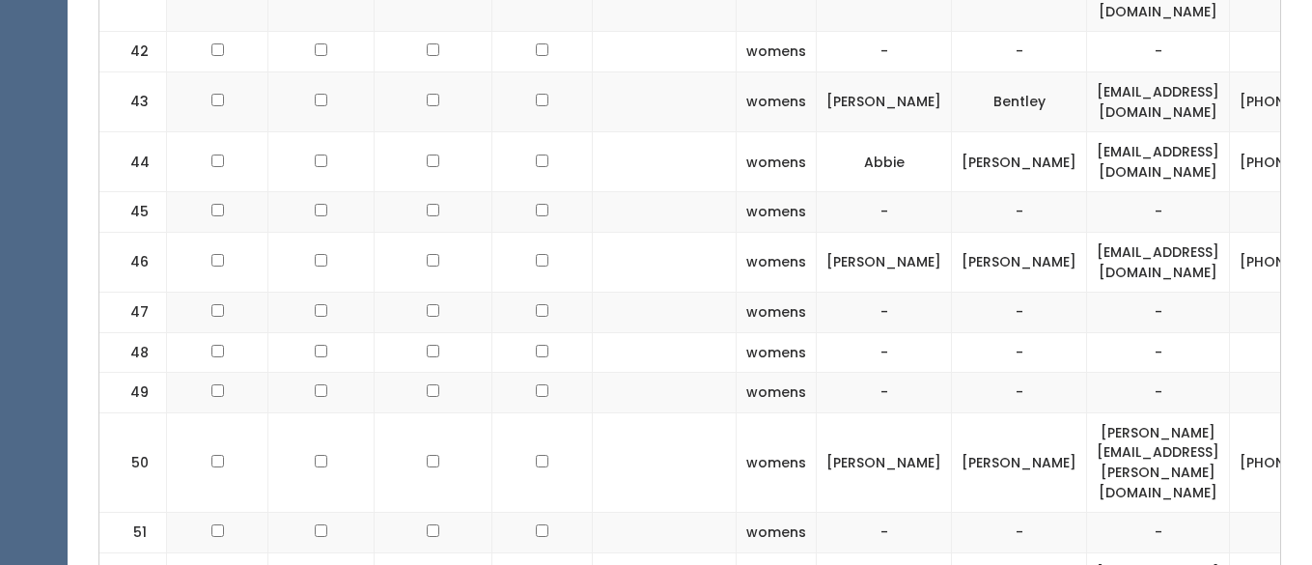
scroll to position [3347, 0]
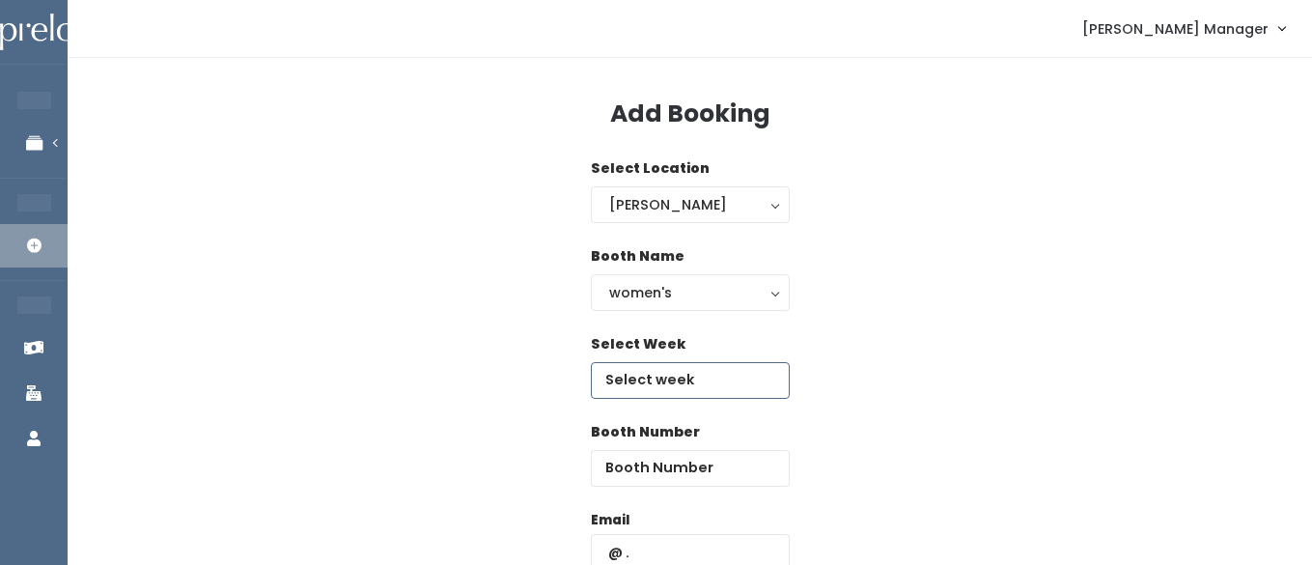
click at [650, 387] on input "text" at bounding box center [690, 380] width 199 height 37
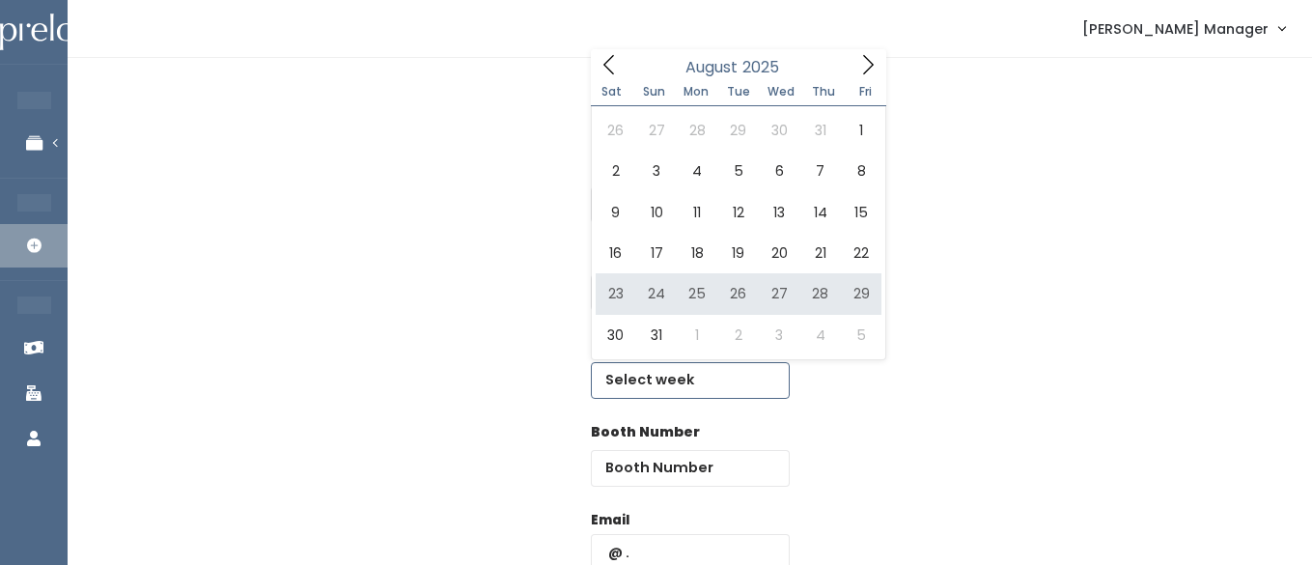
type input "August 23 to August 29"
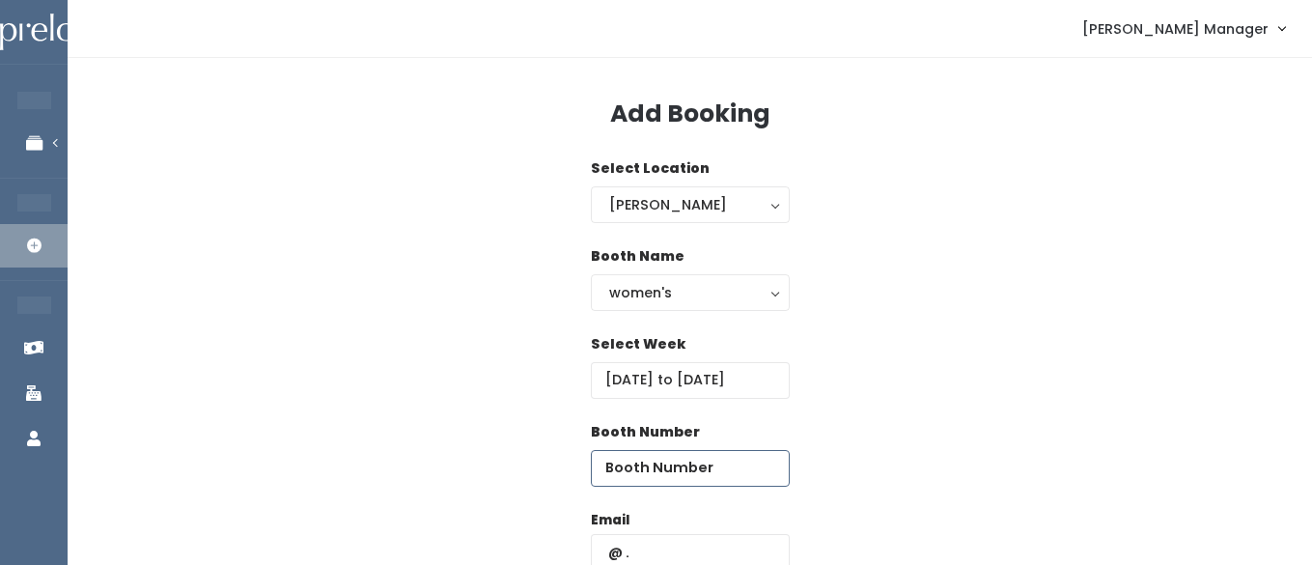
click at [674, 477] on input "number" at bounding box center [690, 468] width 199 height 37
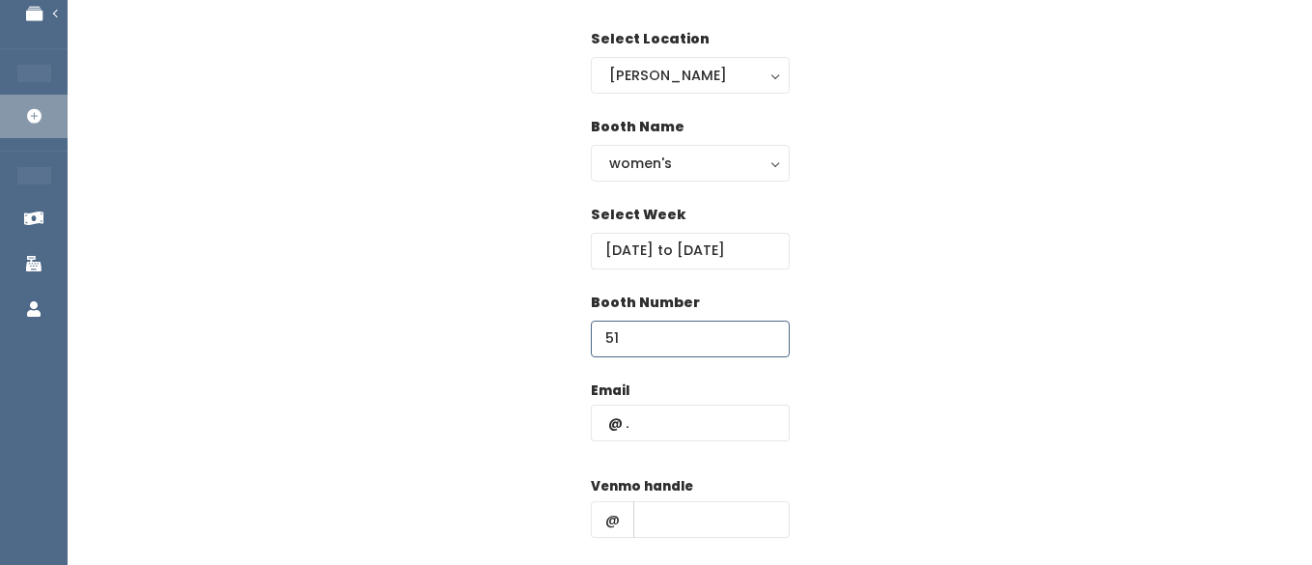
scroll to position [141, 0]
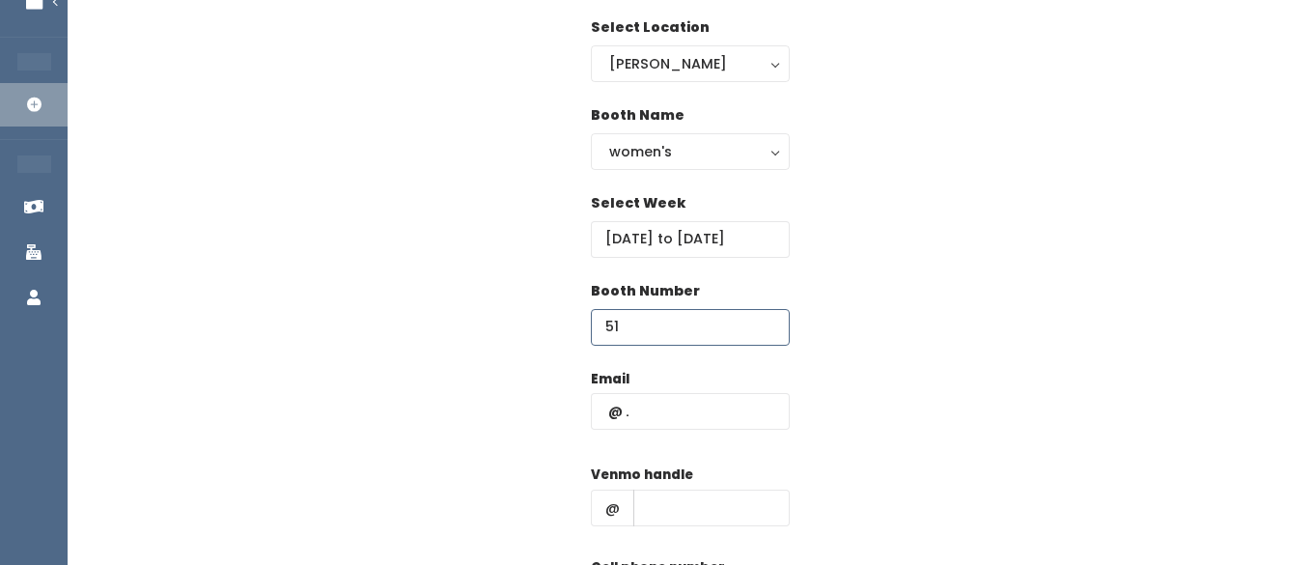
type input "51"
click at [665, 409] on input "text" at bounding box center [690, 411] width 199 height 37
type input "h"
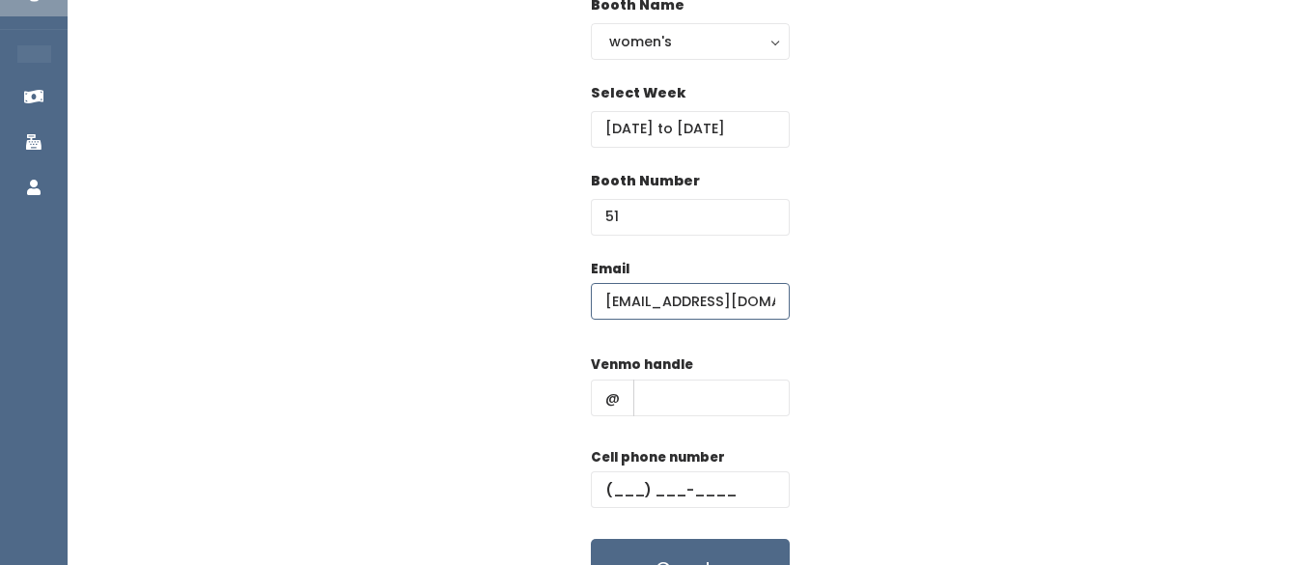
scroll to position [274, 0]
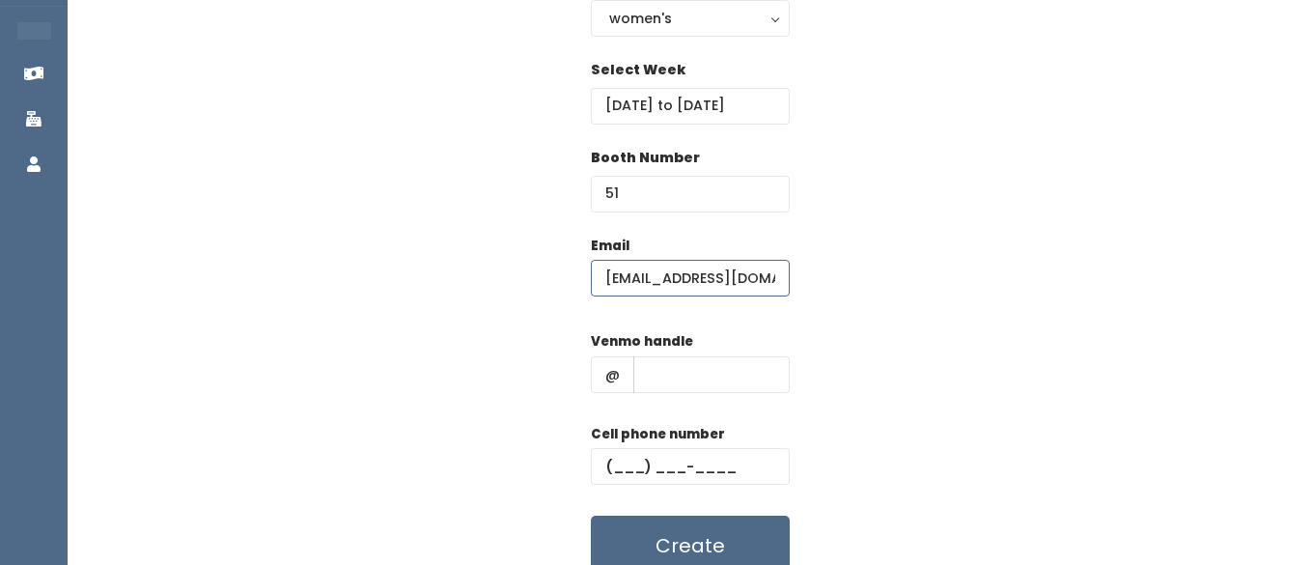
type input "knchurst@gmail.com"
click at [650, 374] on input "text" at bounding box center [711, 374] width 156 height 37
type input "hhhh"
click at [648, 467] on input "text" at bounding box center [690, 466] width 199 height 37
type input "(555) 555-5555"
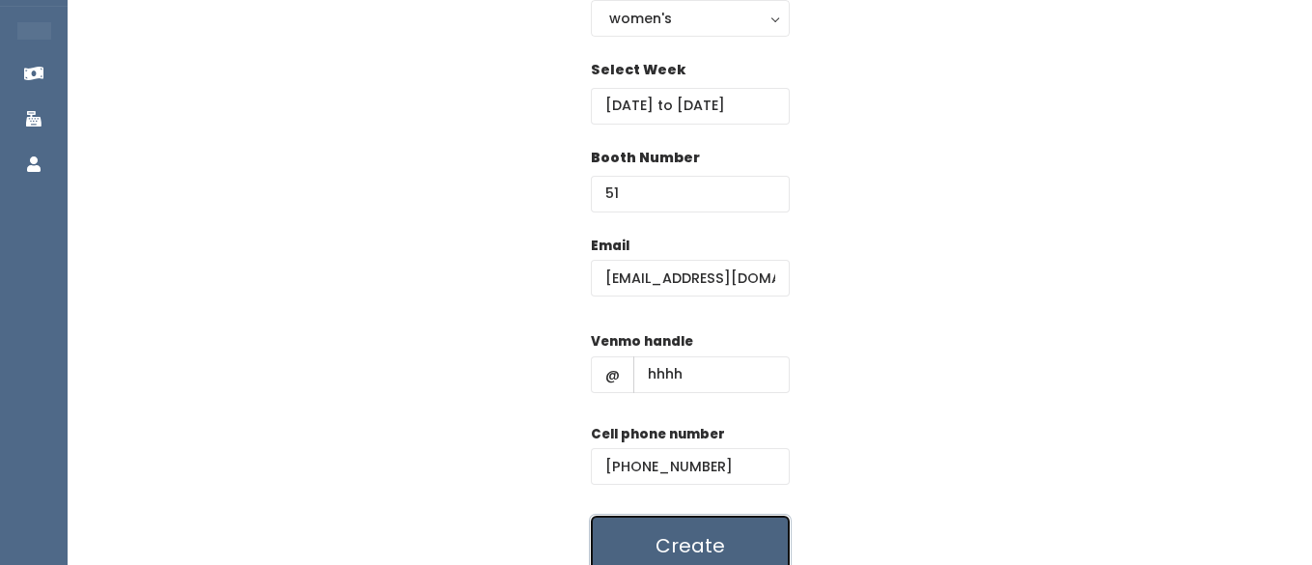
click at [703, 542] on button "Create" at bounding box center [690, 546] width 199 height 60
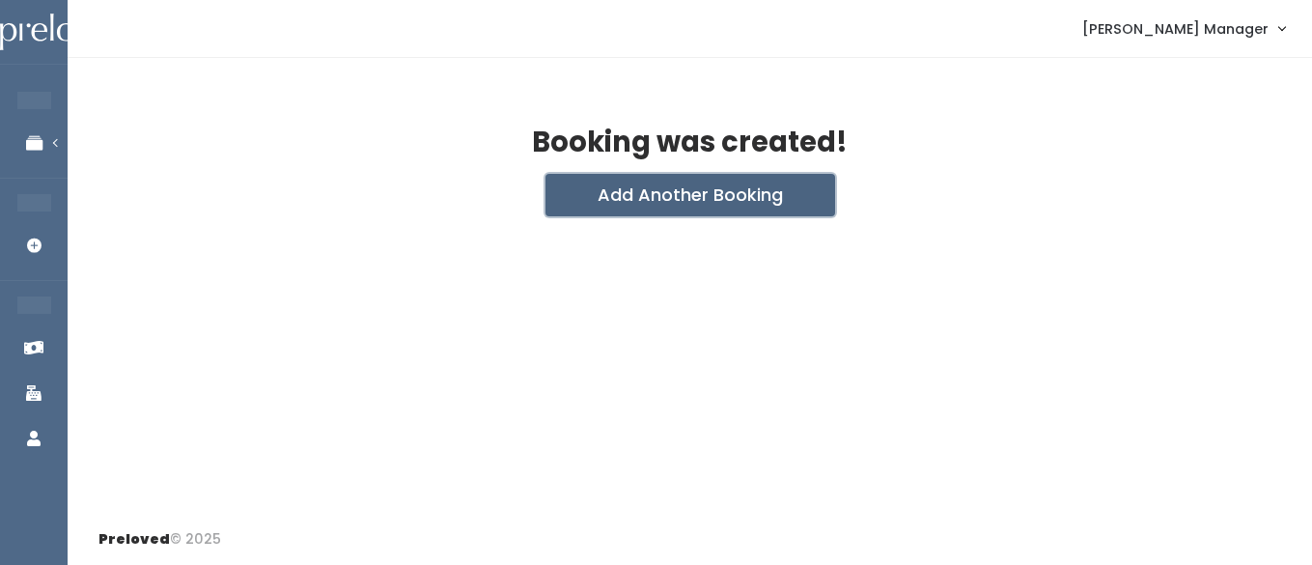
click at [667, 189] on button "Add Another Booking" at bounding box center [691, 195] width 290 height 42
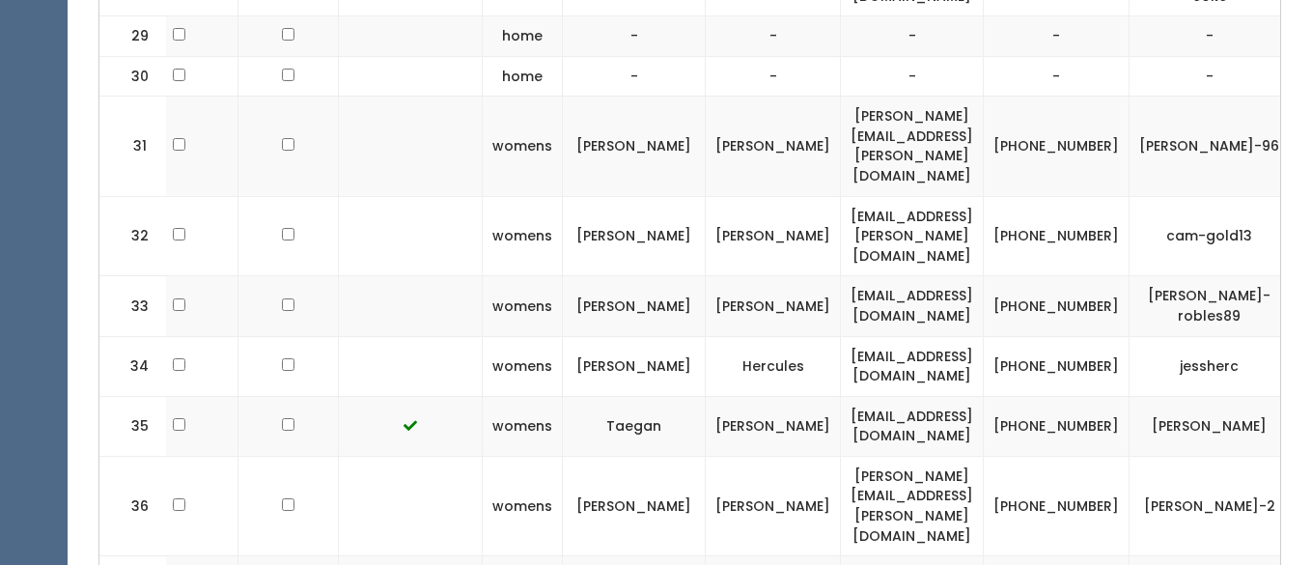
scroll to position [2509, 0]
drag, startPoint x: 1034, startPoint y: 310, endPoint x: 832, endPoint y: 295, distance: 202.3
click at [841, 455] on td "[PERSON_NAME][EMAIL_ADDRESS][PERSON_NAME][DOMAIN_NAME]" at bounding box center [912, 504] width 143 height 99
copy td "[PERSON_NAME][EMAIL_ADDRESS][PERSON_NAME][DOMAIN_NAME]"
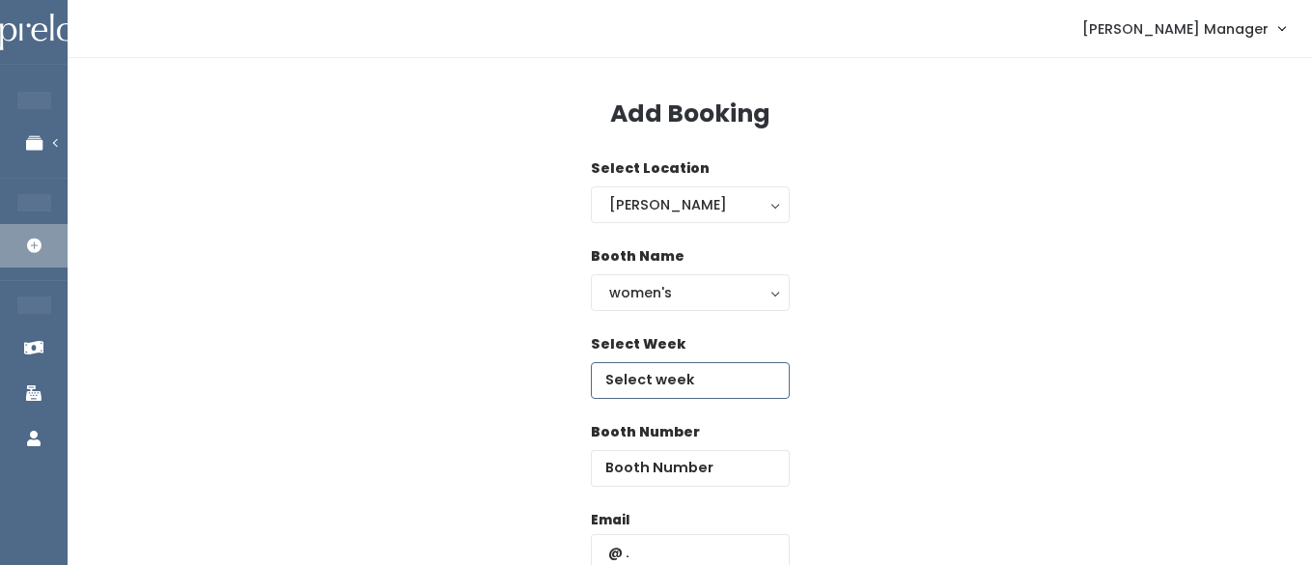
click at [658, 380] on input "text" at bounding box center [690, 380] width 199 height 37
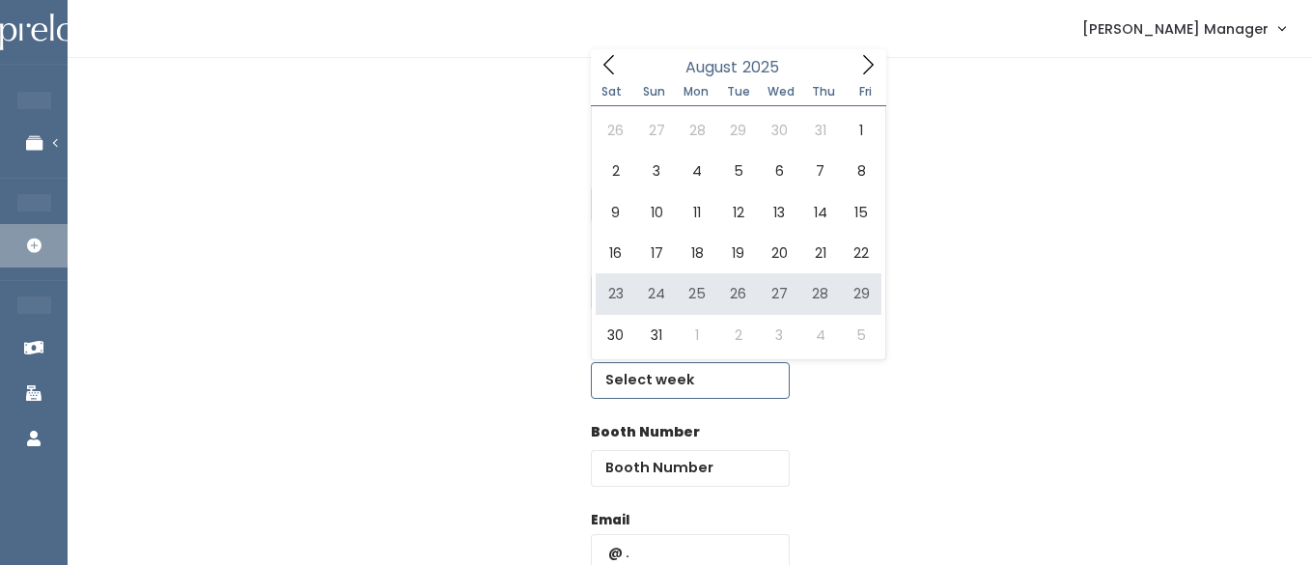
type input "August 23 to August 29"
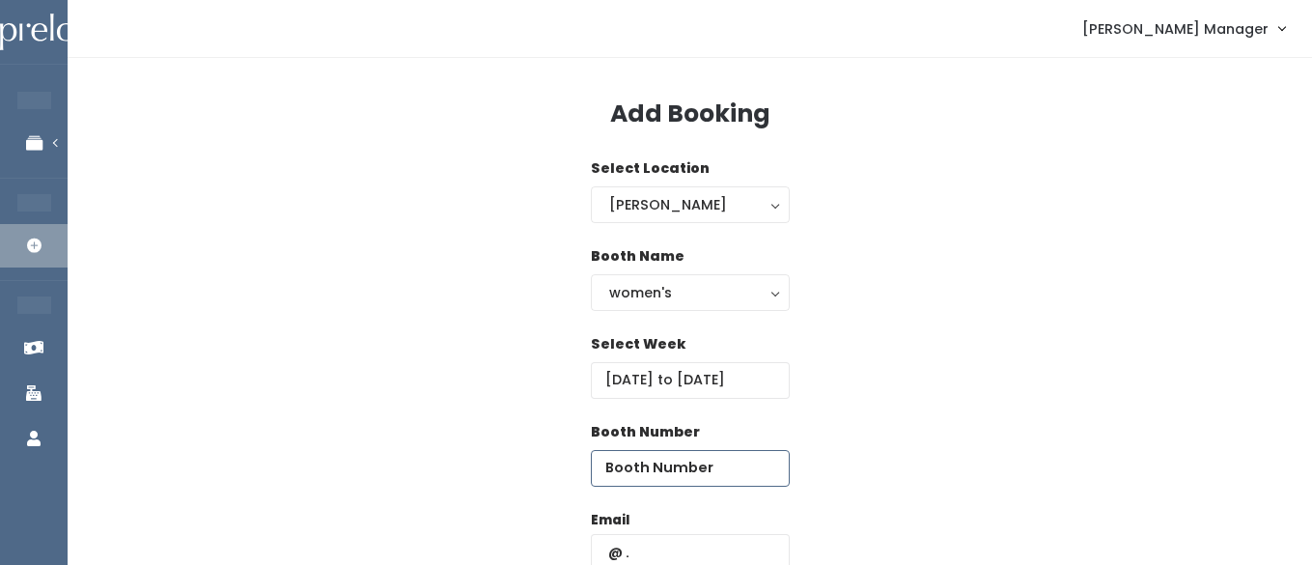
click at [723, 481] on input "number" at bounding box center [690, 468] width 199 height 37
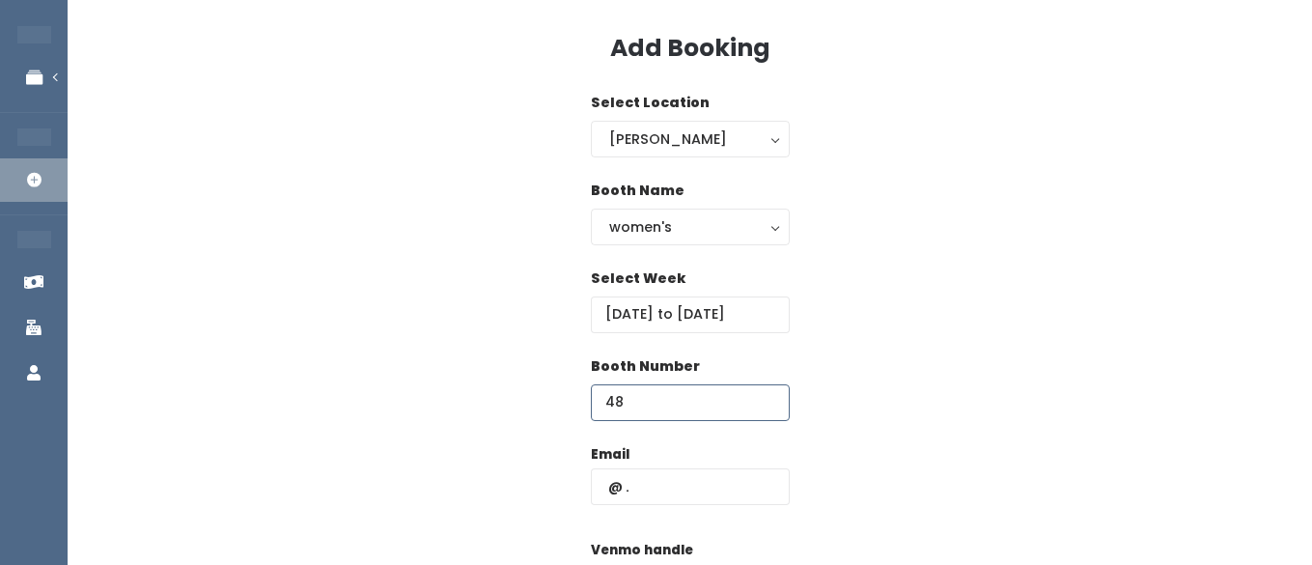
type input "48"
click at [664, 489] on input "text" at bounding box center [690, 486] width 199 height 37
paste input "camille.k.andersen@gmail.com"
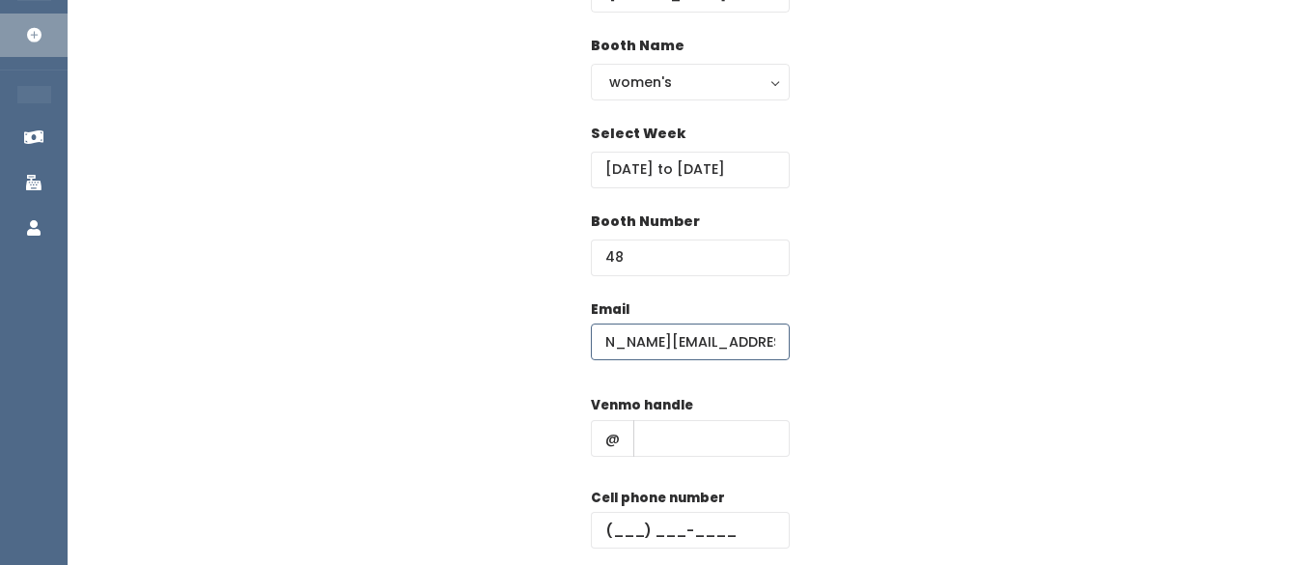
scroll to position [239, 0]
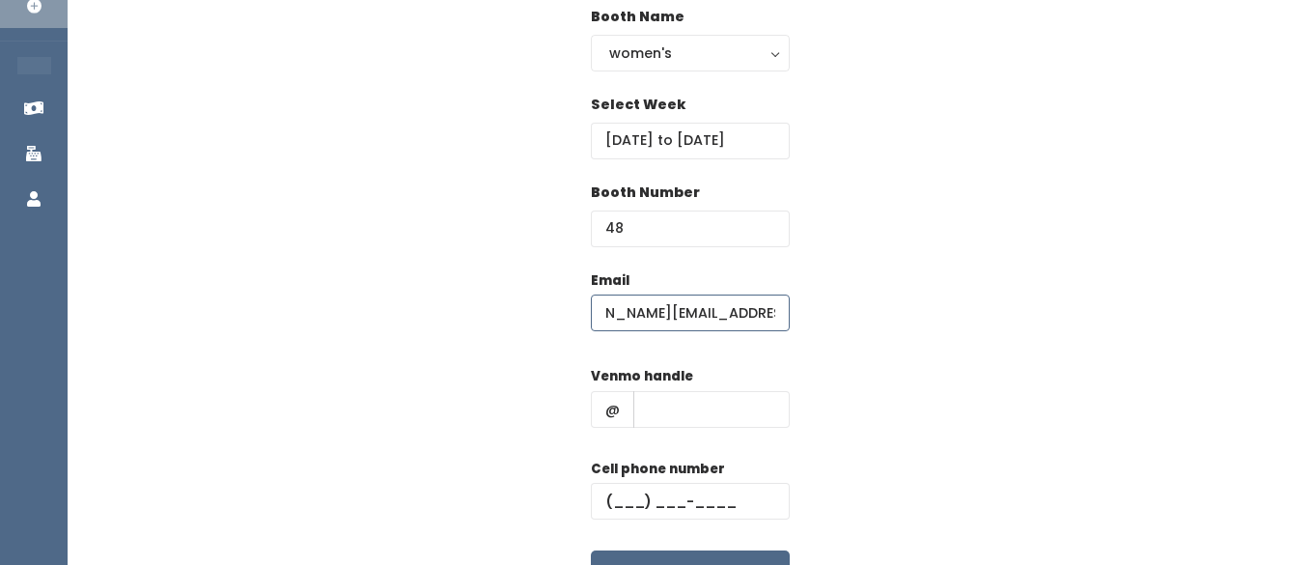
type input "camille.k.andersen@gmail.com"
click at [693, 413] on input "text" at bounding box center [711, 409] width 156 height 37
type input "hhhh"
click at [633, 504] on input "text" at bounding box center [690, 501] width 199 height 37
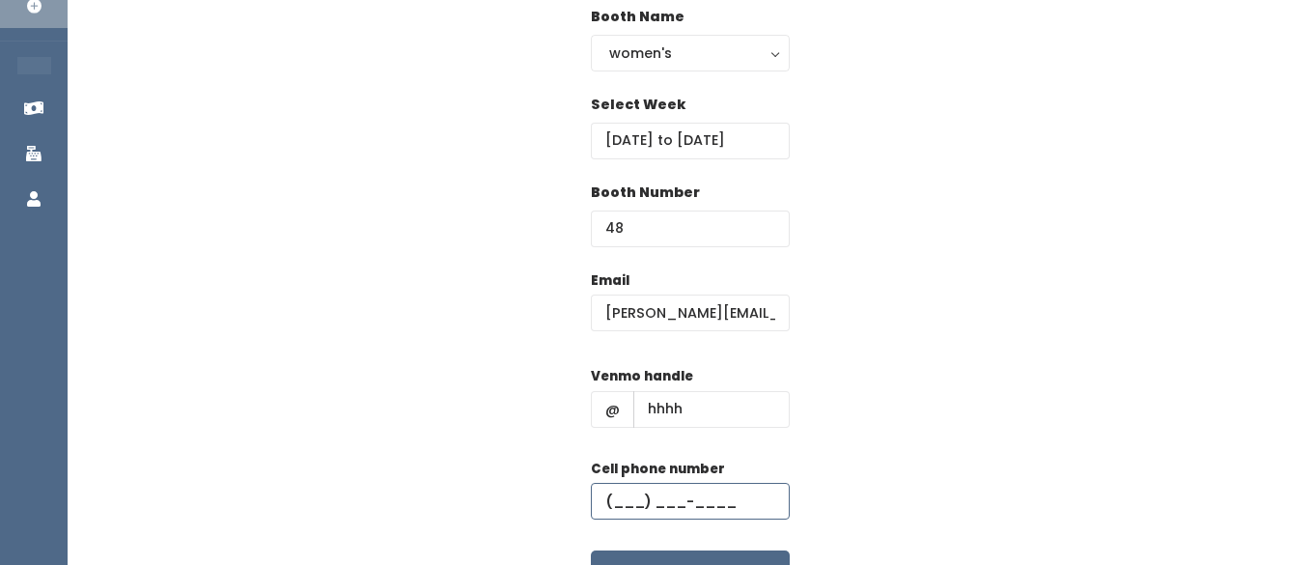
type input "(555) 555-5555"
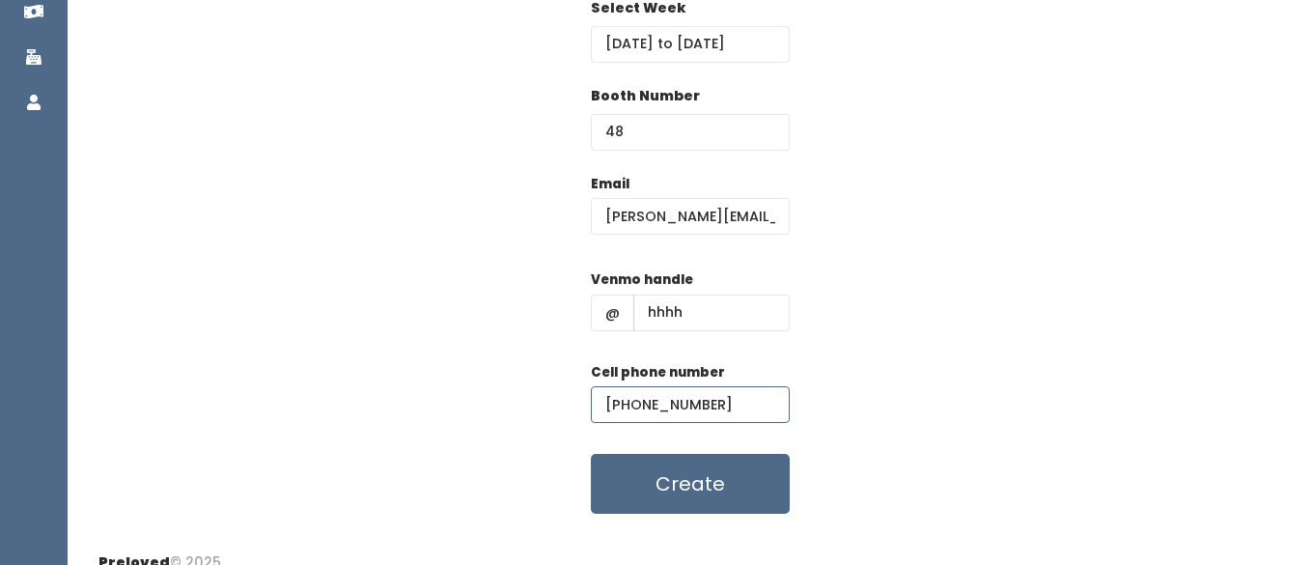
scroll to position [343, 0]
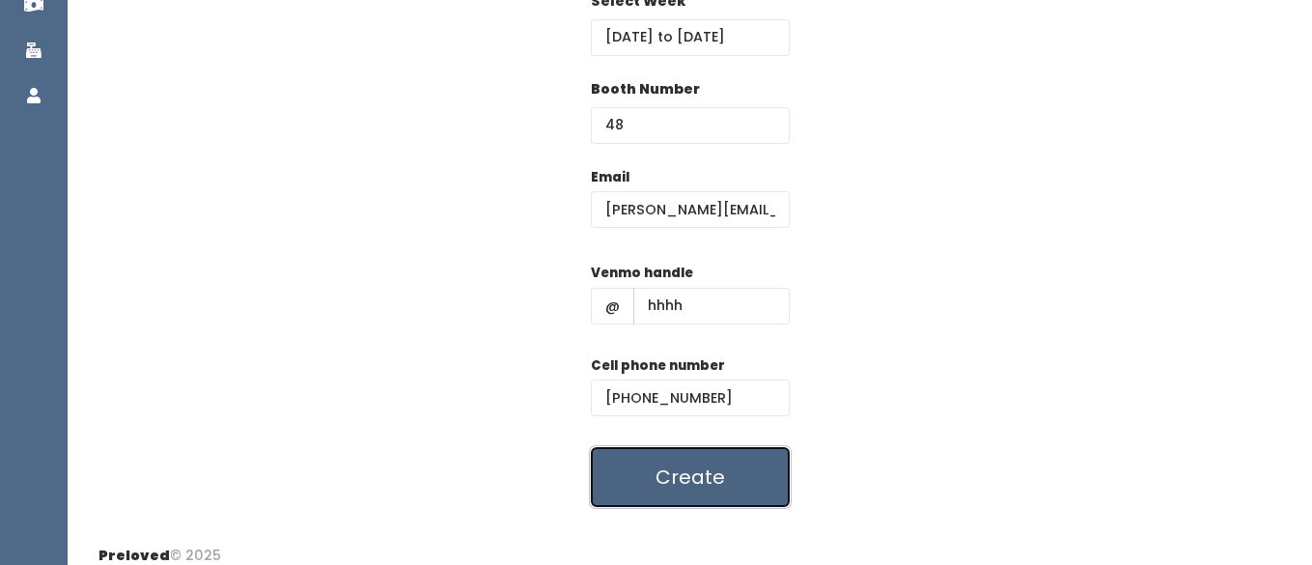
click at [650, 466] on button "Create" at bounding box center [690, 477] width 199 height 60
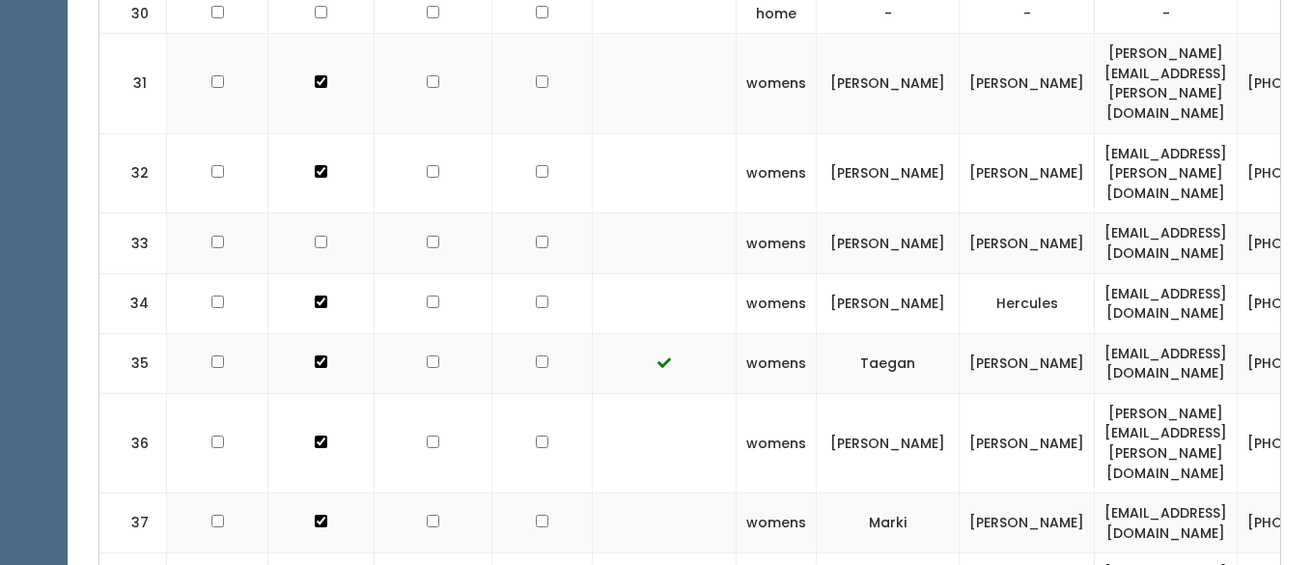
scroll to position [2565, 0]
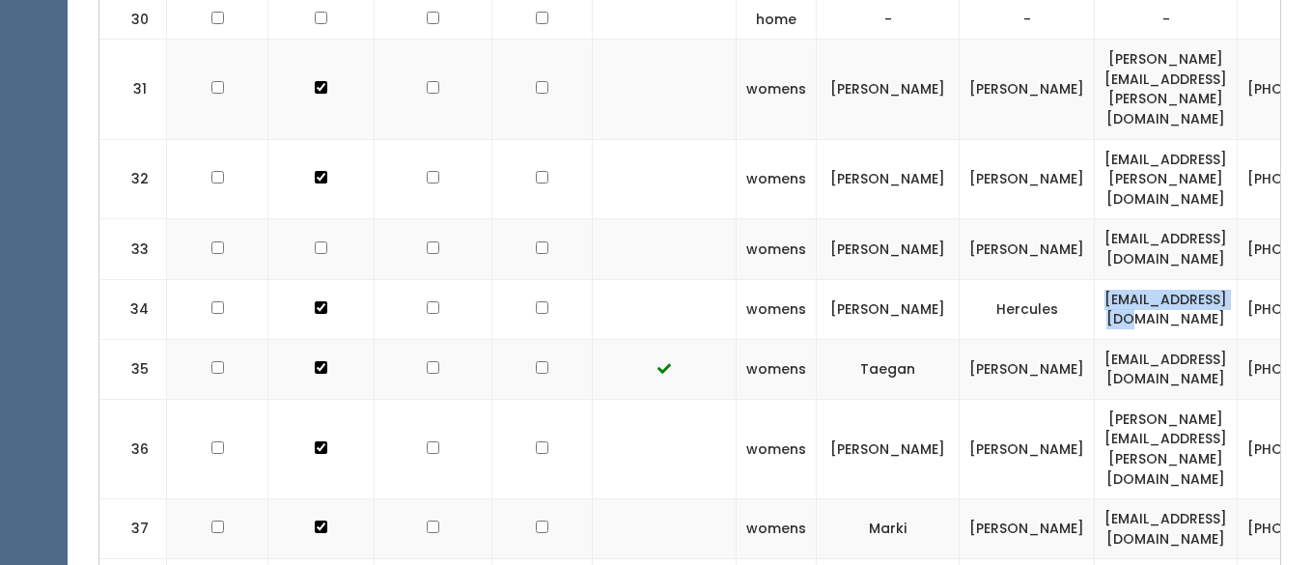
drag, startPoint x: 1250, startPoint y: 134, endPoint x: 1074, endPoint y: 131, distance: 176.7
click at [1095, 279] on td "[EMAIL_ADDRESS][DOMAIN_NAME]" at bounding box center [1166, 309] width 143 height 60
copy td "[EMAIL_ADDRESS][DOMAIN_NAME]"
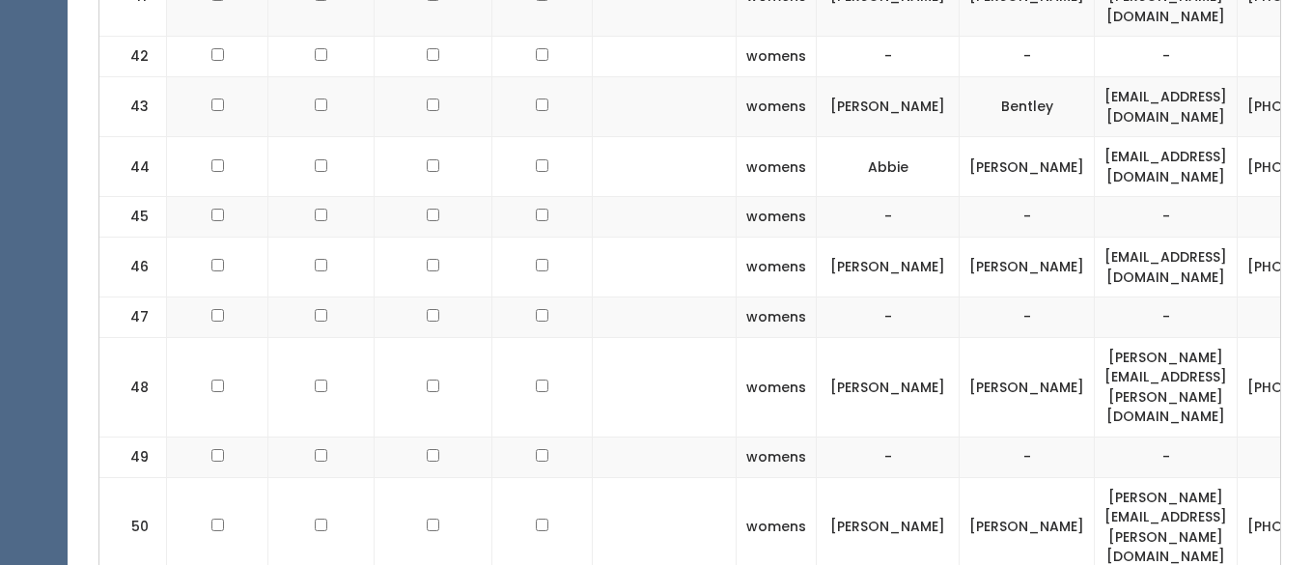
scroll to position [3353, 0]
